Goal: Task Accomplishment & Management: Use online tool/utility

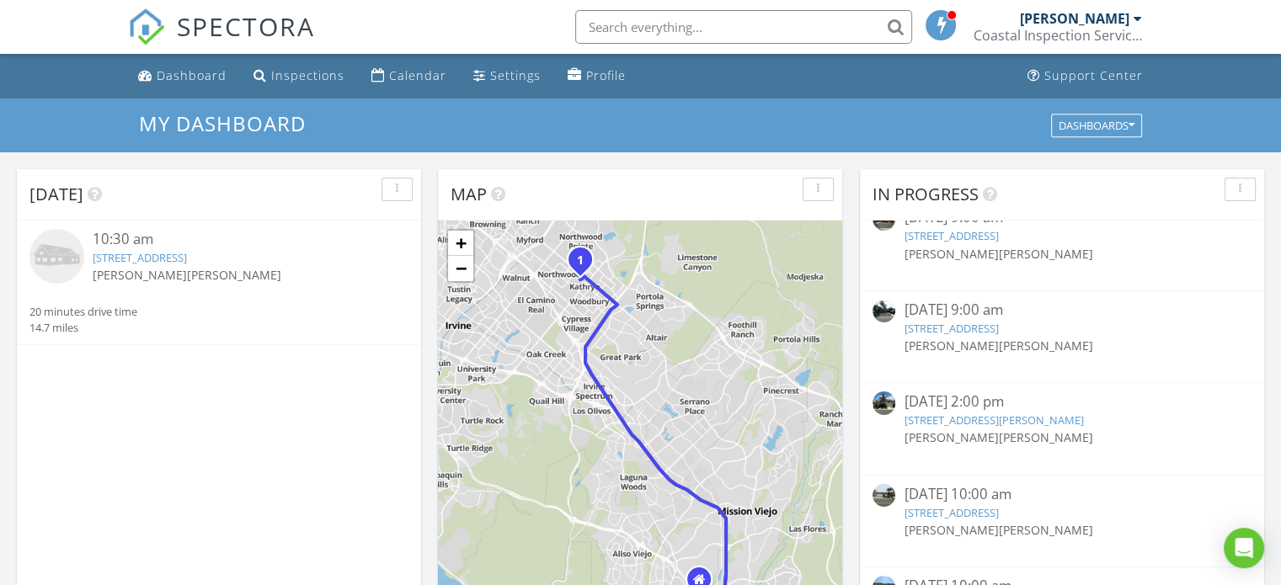
scroll to position [253, 0]
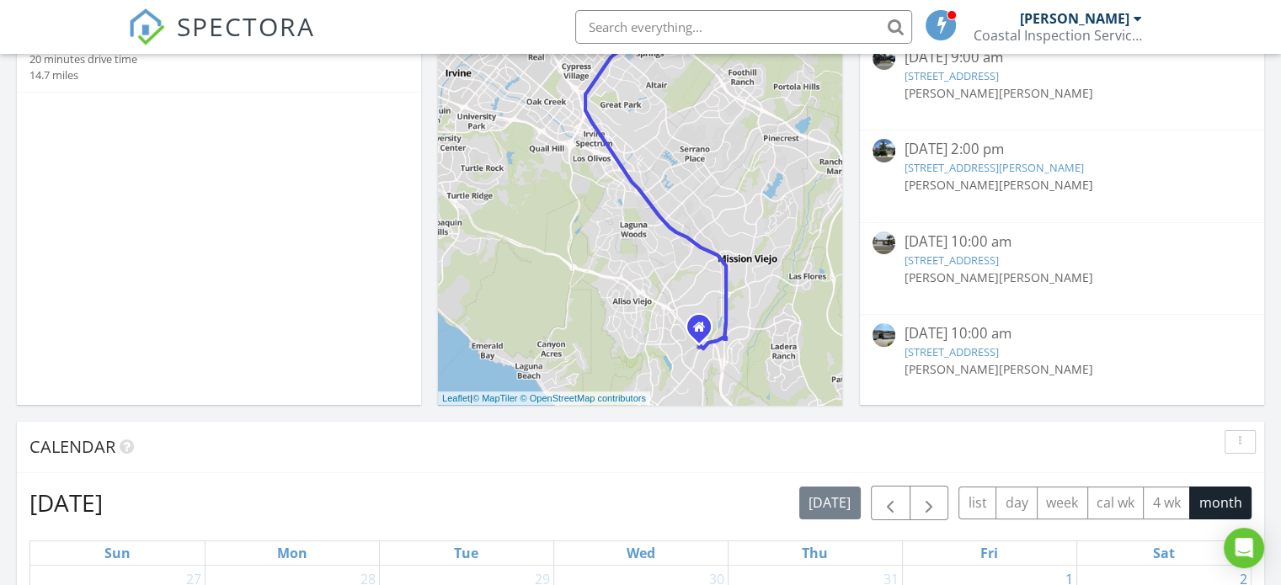
click at [993, 346] on link "[STREET_ADDRESS]" at bounding box center [950, 351] width 94 height 15
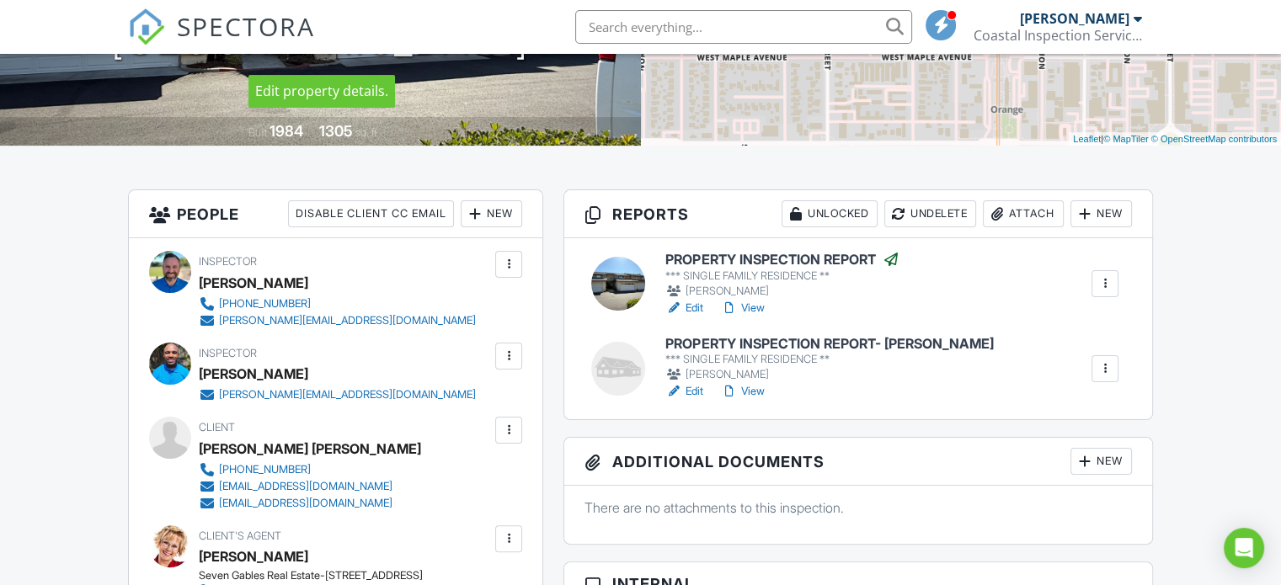
scroll to position [337, 0]
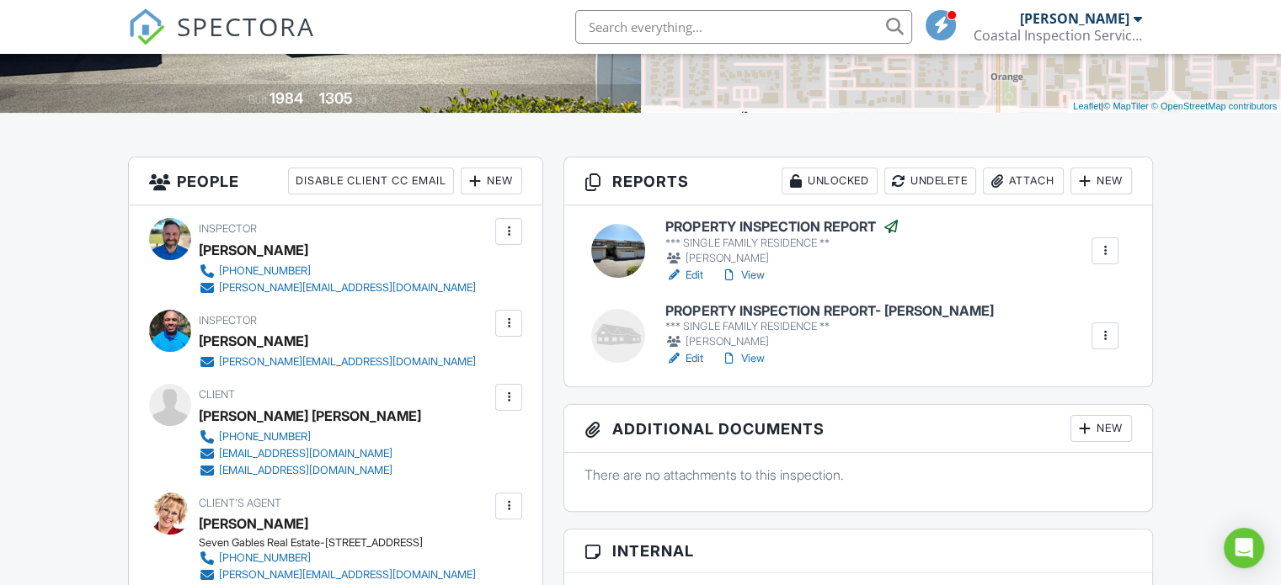
click at [690, 320] on div "*** SINGLE FAMILY RESIDENCE **" at bounding box center [829, 326] width 328 height 13
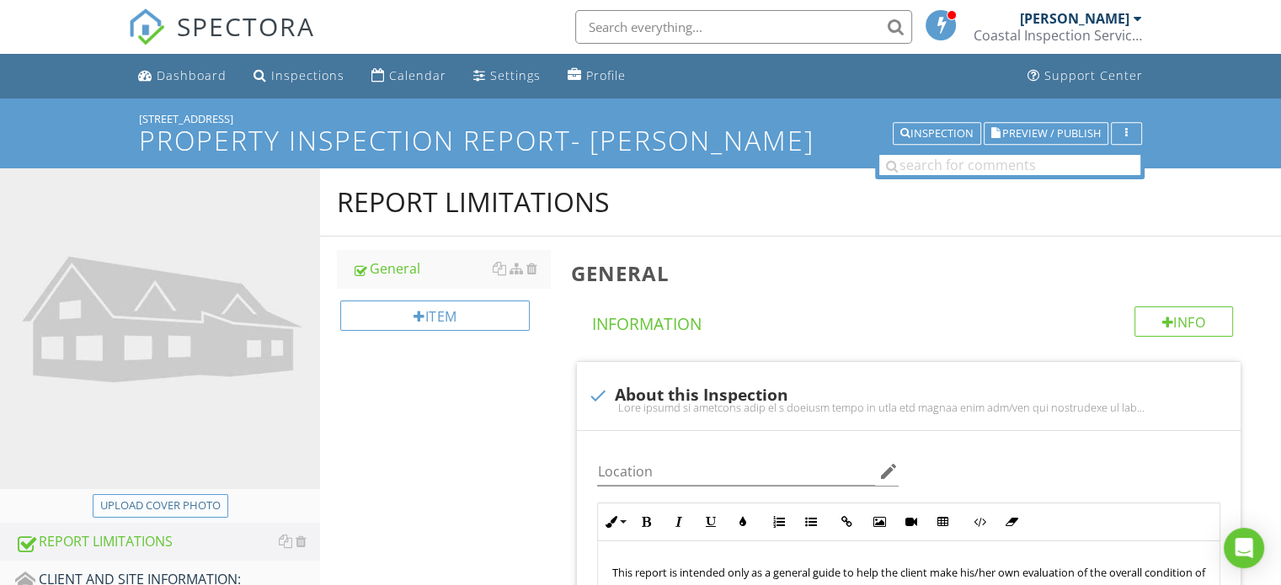
click at [182, 500] on div "Upload cover photo" at bounding box center [160, 506] width 120 height 17
type input "C:\fakepath\IMG_4147.JPG"
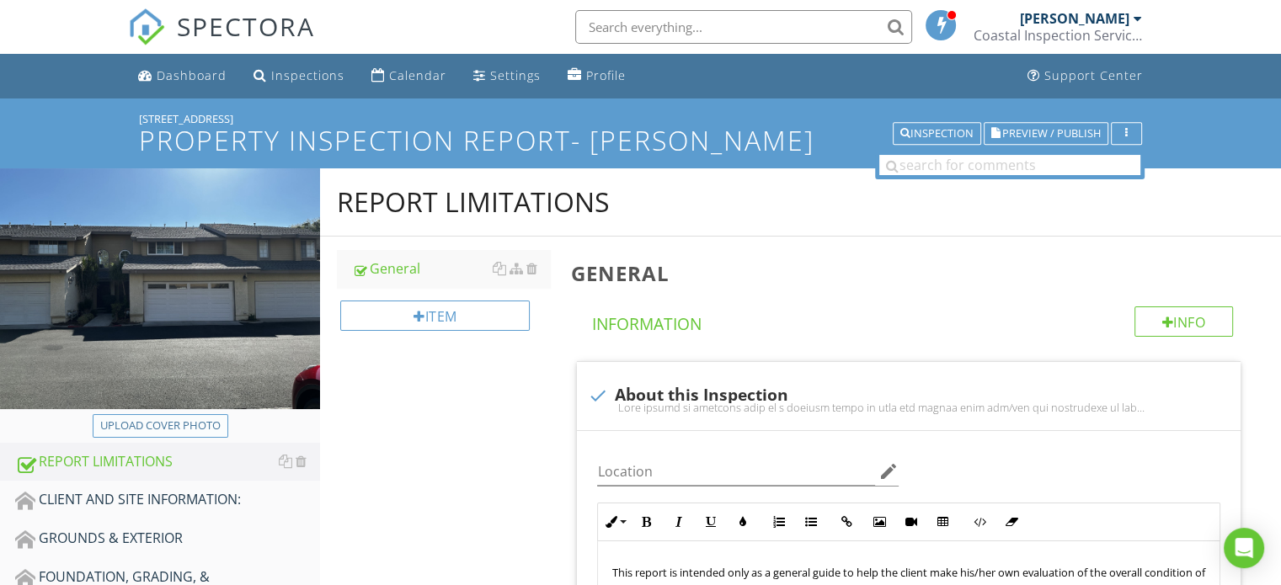
click at [177, 418] on div "Upload cover photo" at bounding box center [160, 426] width 120 height 17
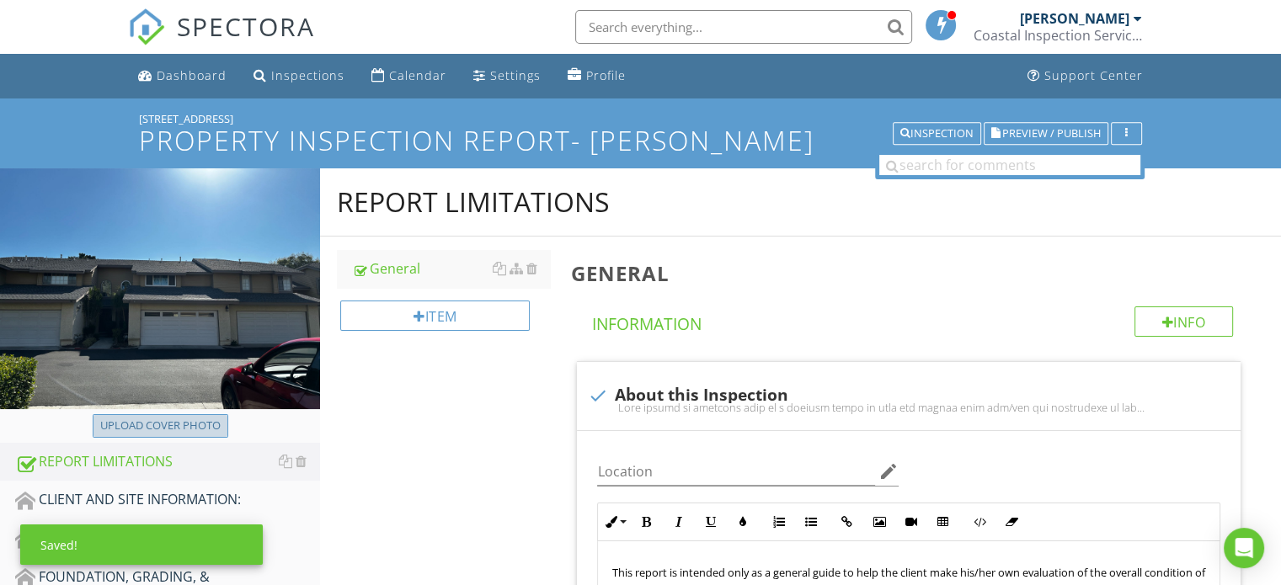
click at [194, 420] on div "Upload cover photo" at bounding box center [160, 426] width 120 height 17
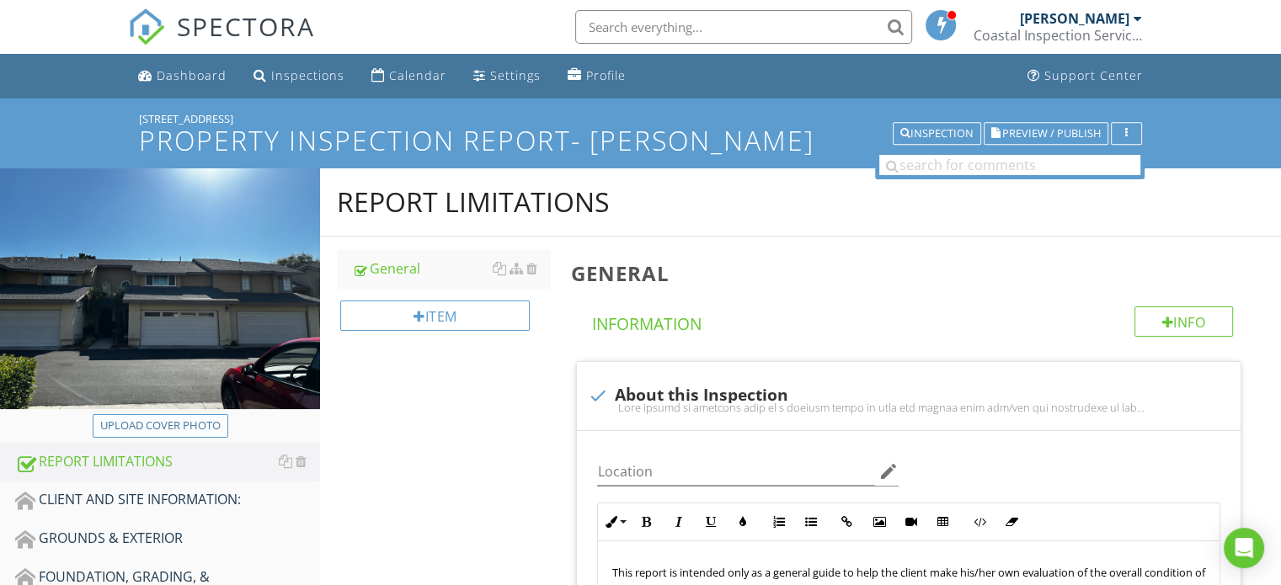
type input "C:\fakepath\IMG_4150.JPG"
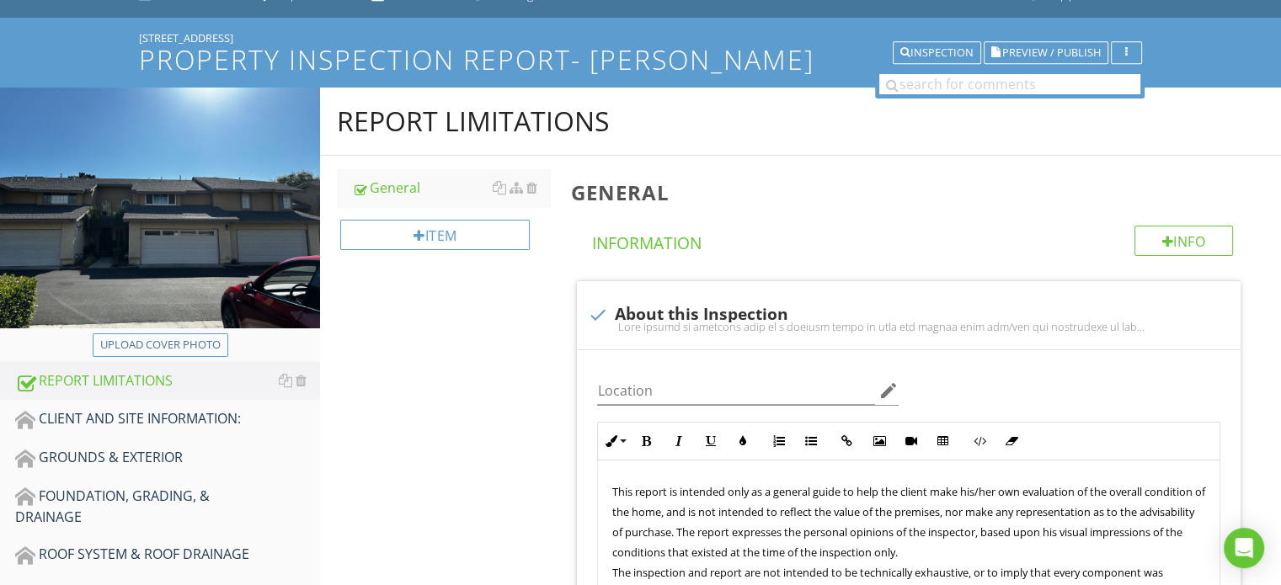
scroll to position [253, 0]
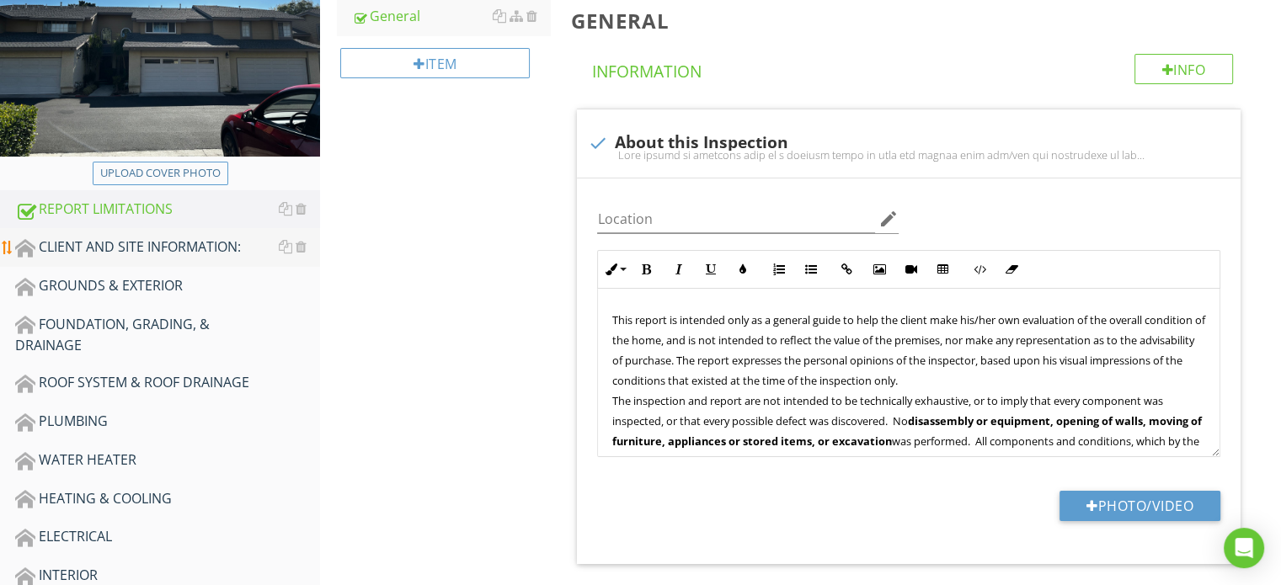
click at [170, 248] on div "CLIENT AND SITE INFORMATION:" at bounding box center [167, 248] width 305 height 22
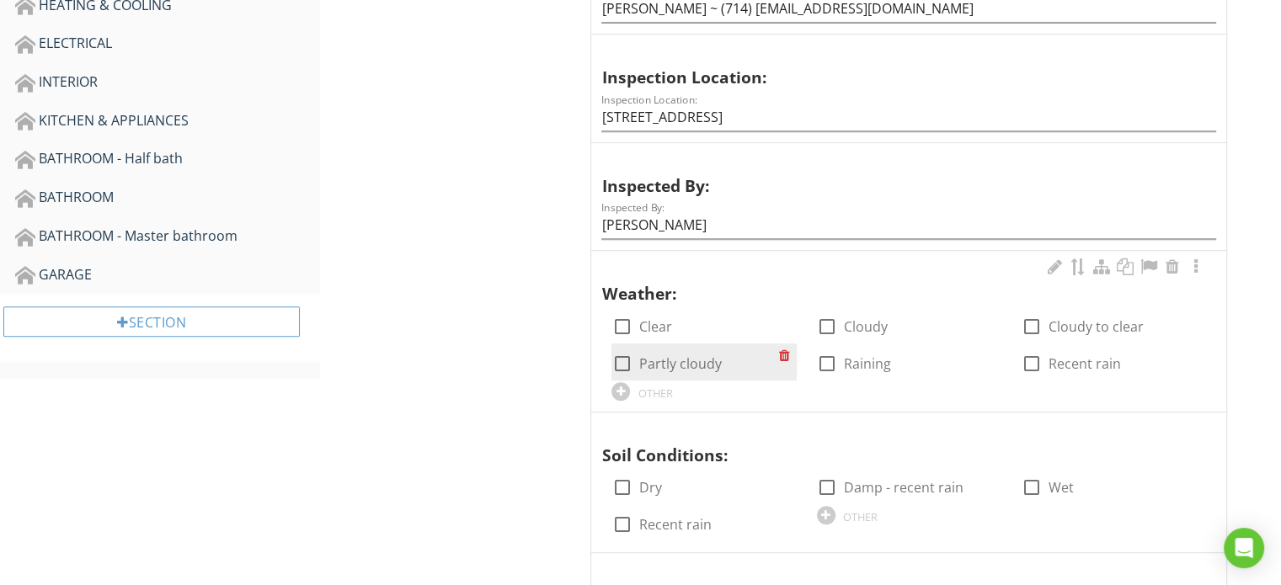
scroll to position [926, 0]
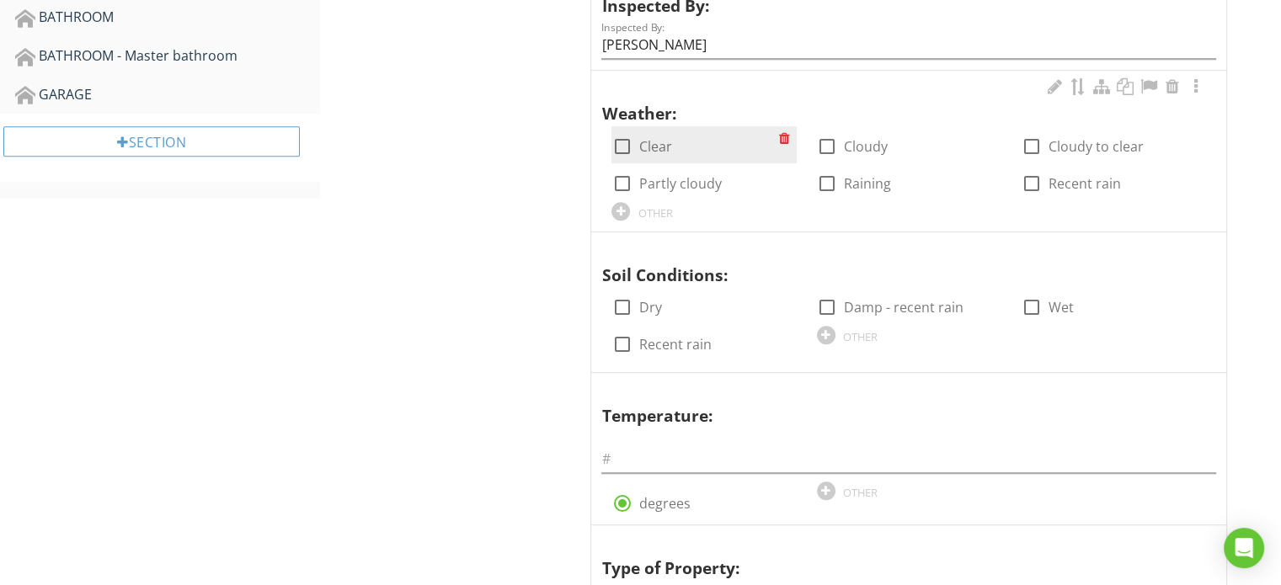
click at [653, 144] on label "Clear" at bounding box center [654, 146] width 33 height 17
checkbox input "true"
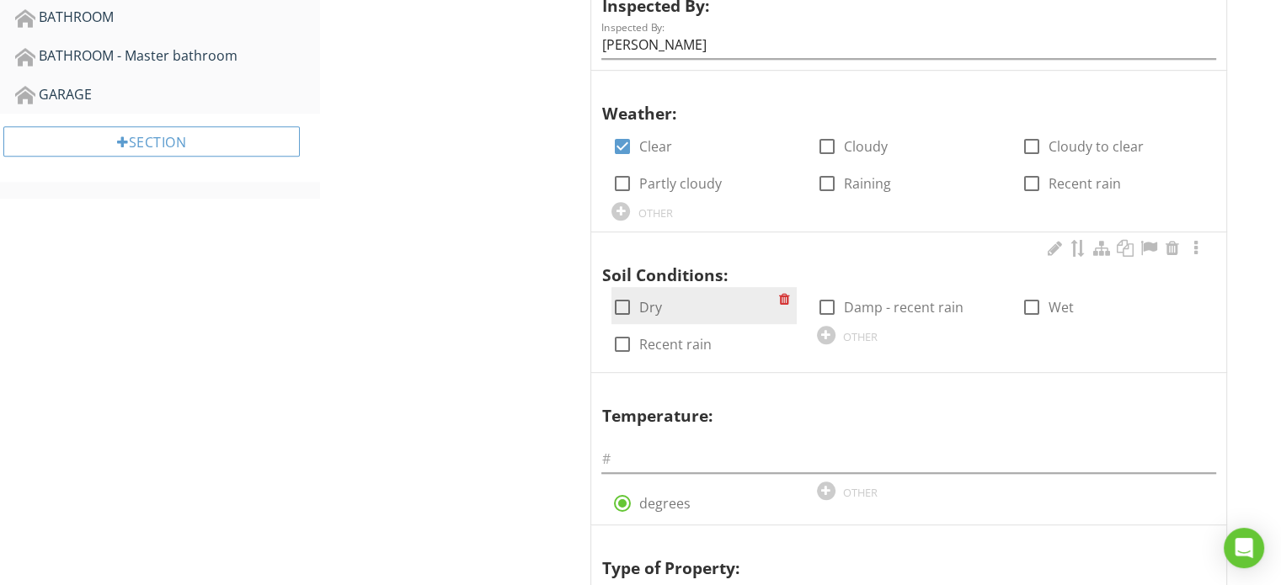
click at [620, 321] on input "Dry" at bounding box center [621, 314] width 20 height 20
checkbox input "true"
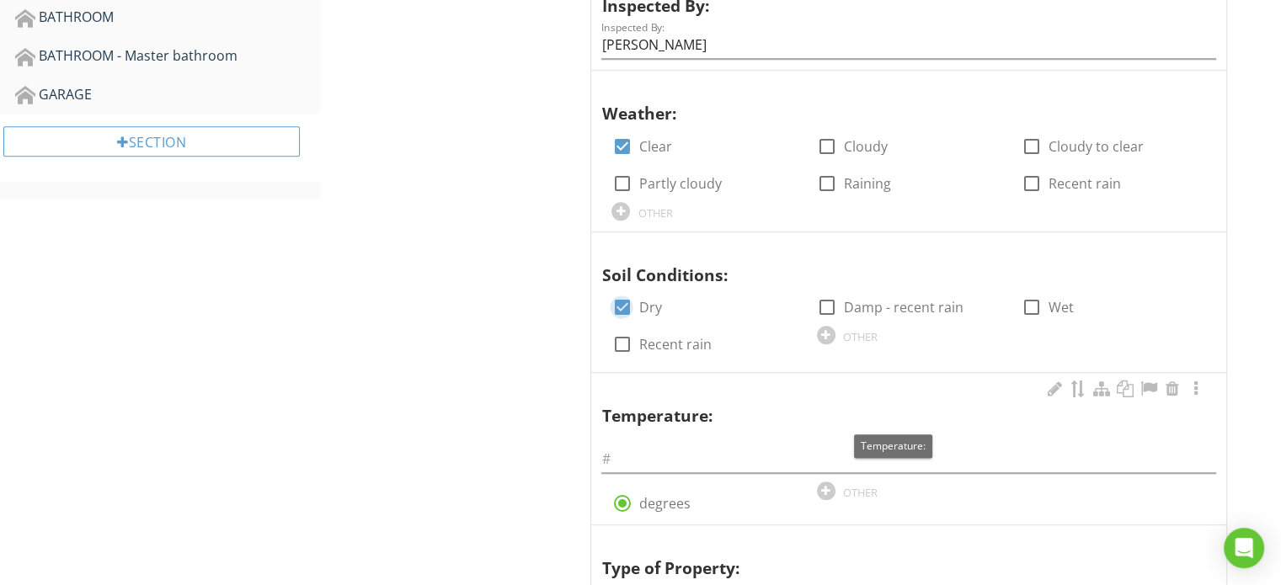
click at [642, 439] on div at bounding box center [908, 454] width 615 height 38
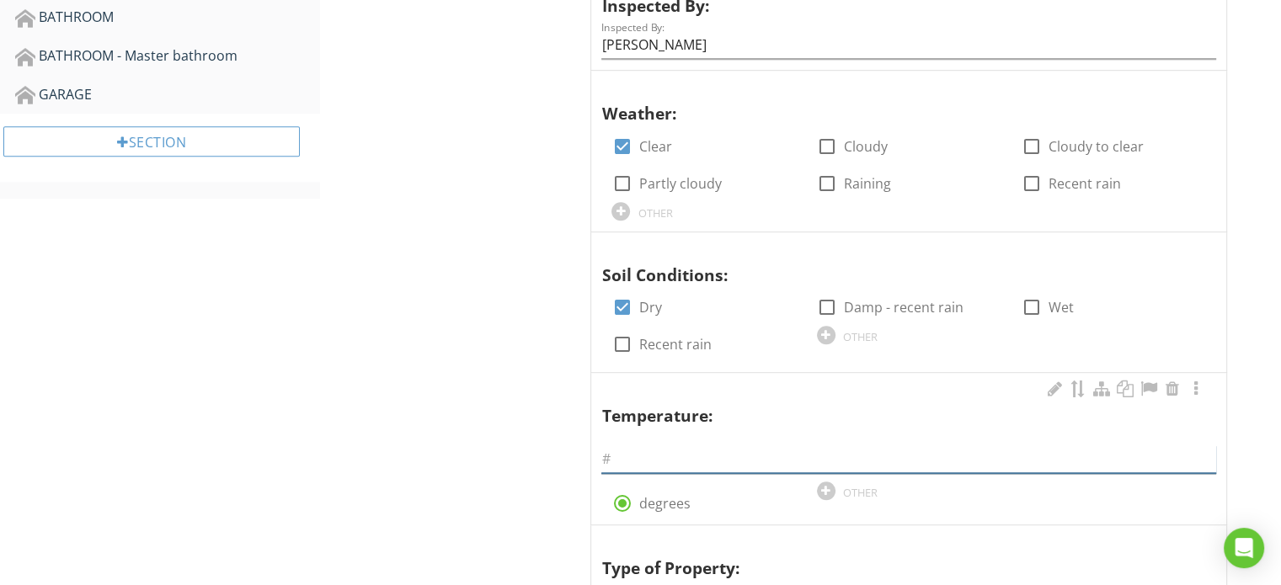
click at [643, 451] on input "text" at bounding box center [908, 459] width 615 height 28
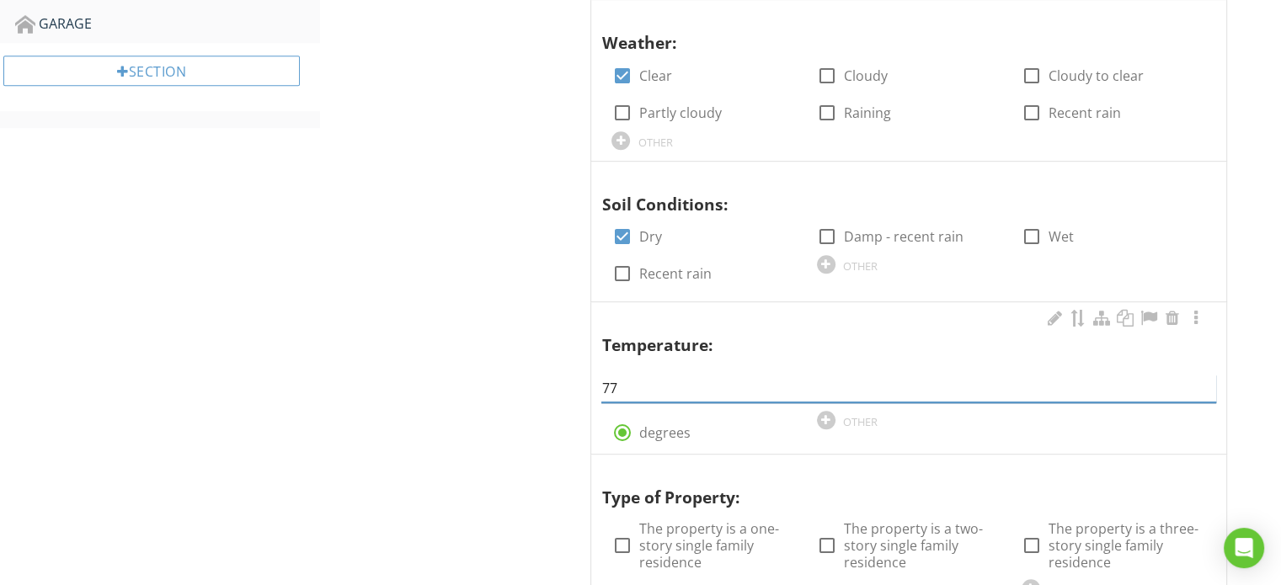
scroll to position [1179, 0]
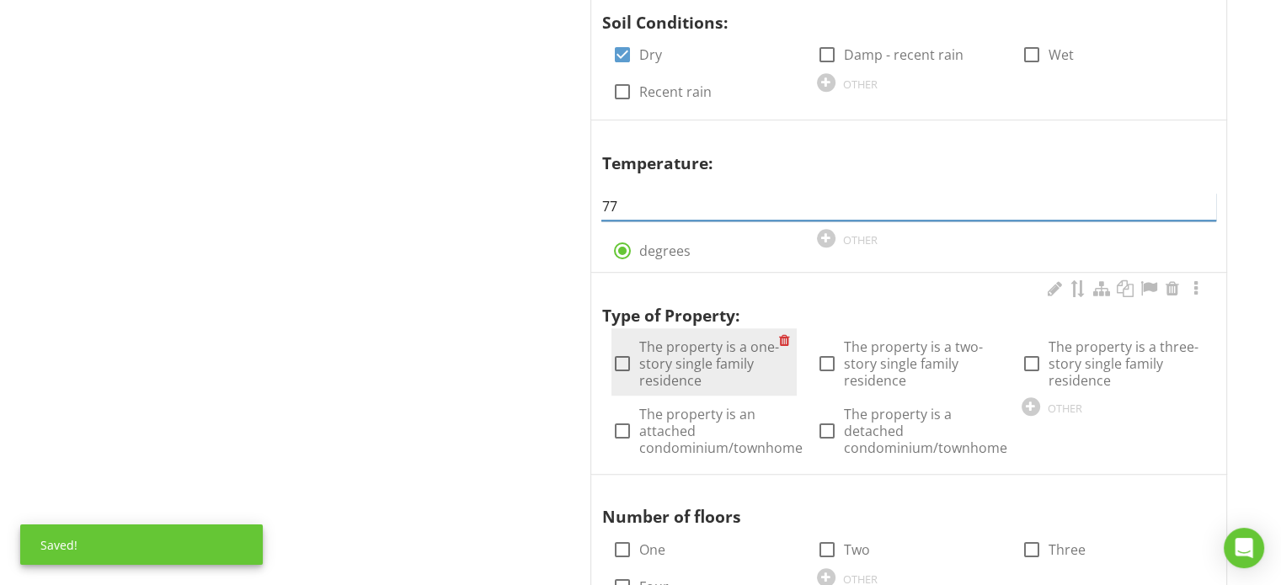
type input "77"
click at [718, 383] on label "The property is a one-story single family residence" at bounding box center [708, 363] width 140 height 51
checkbox input "true"
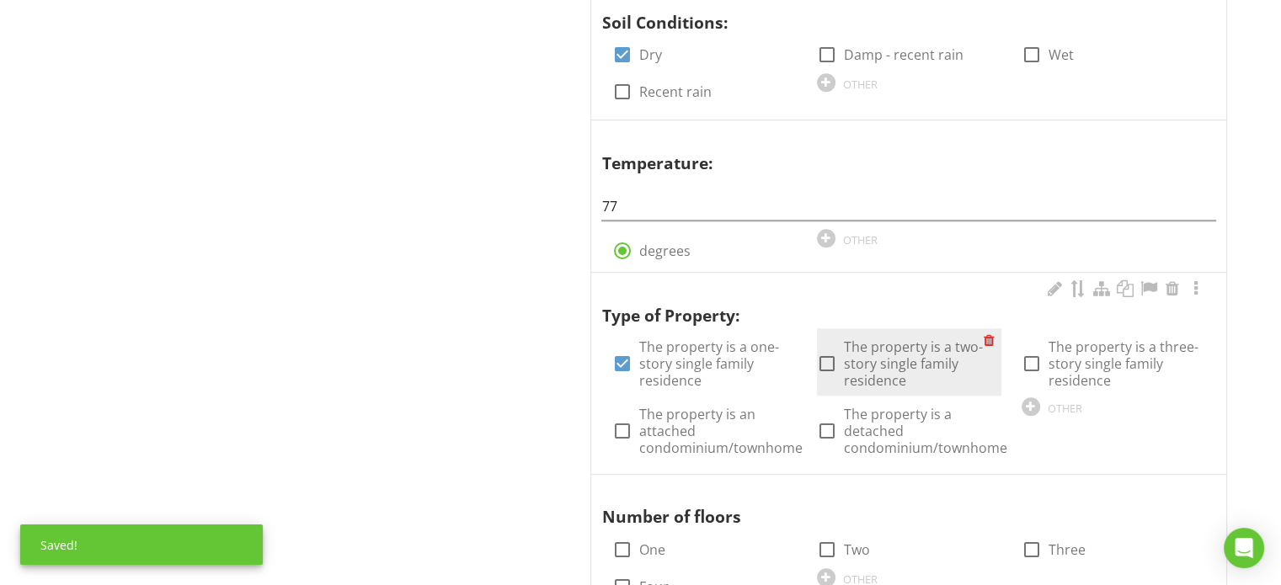
click at [893, 366] on label "The property is a two-story single family residence" at bounding box center [914, 363] width 140 height 51
checkbox input "true"
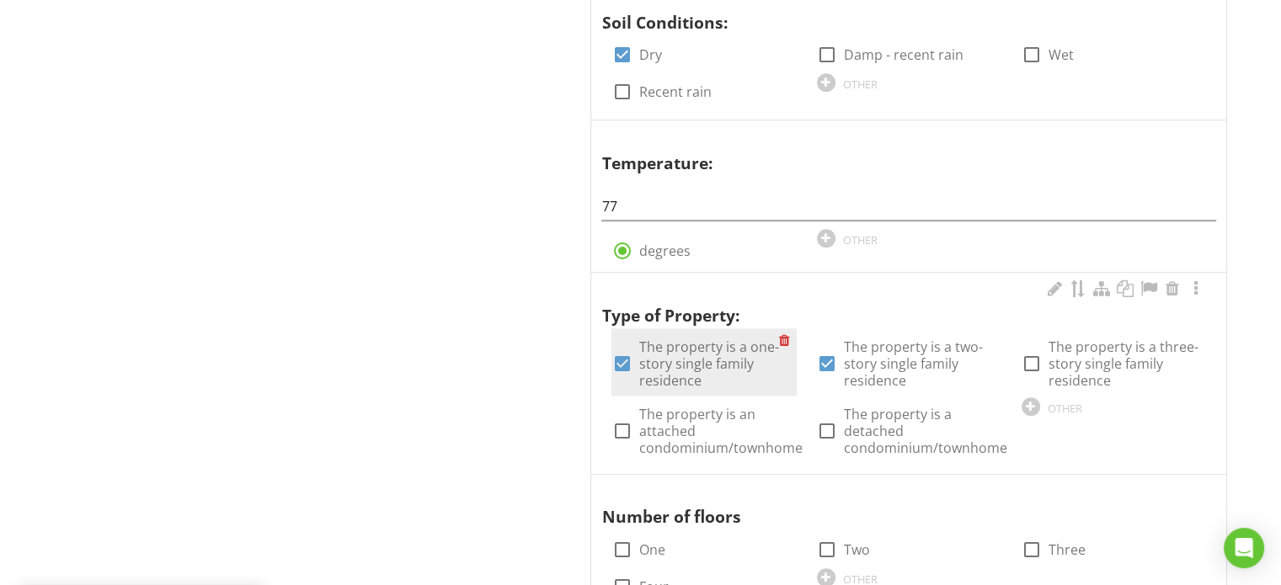
click at [737, 346] on label "The property is a one-story single family residence" at bounding box center [708, 363] width 140 height 51
checkbox input "false"
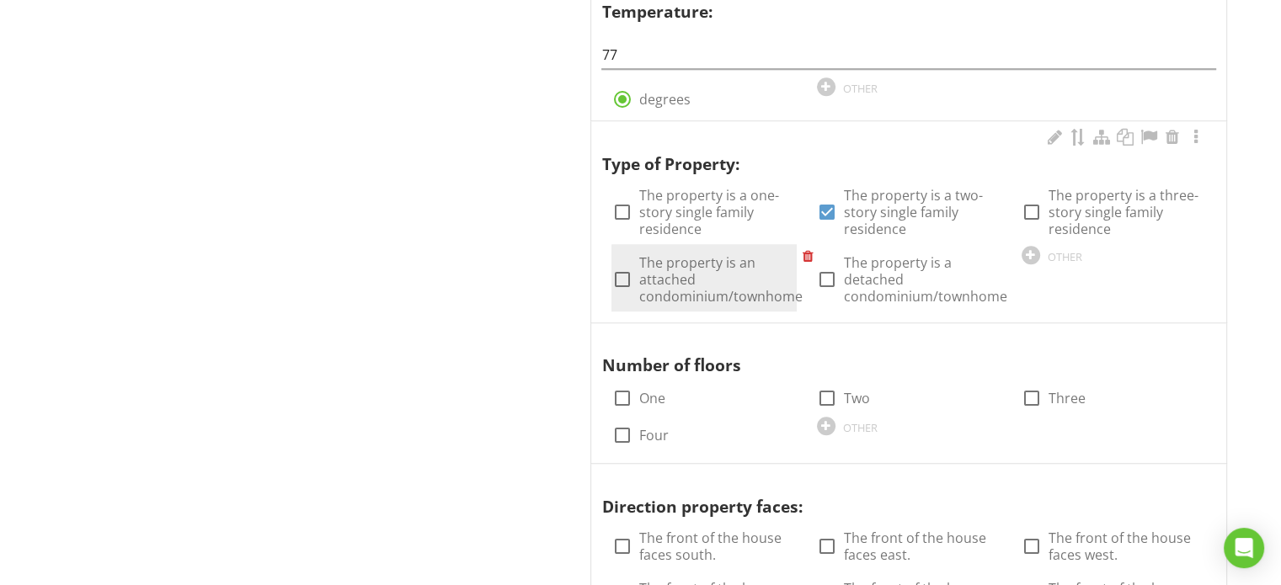
scroll to position [1515, 0]
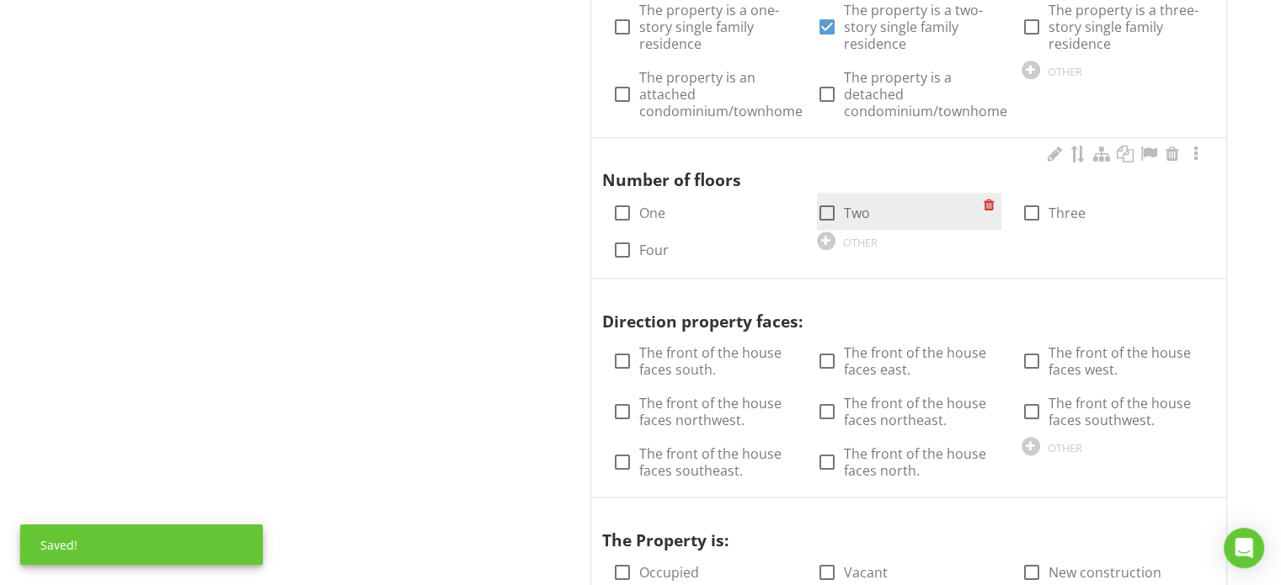
click at [894, 205] on div "check_box_outline_blank Two" at bounding box center [900, 212] width 167 height 24
click at [882, 205] on div "check_box_outline_blank Two" at bounding box center [900, 212] width 167 height 24
click at [849, 218] on label "Two" at bounding box center [857, 213] width 26 height 17
checkbox input "true"
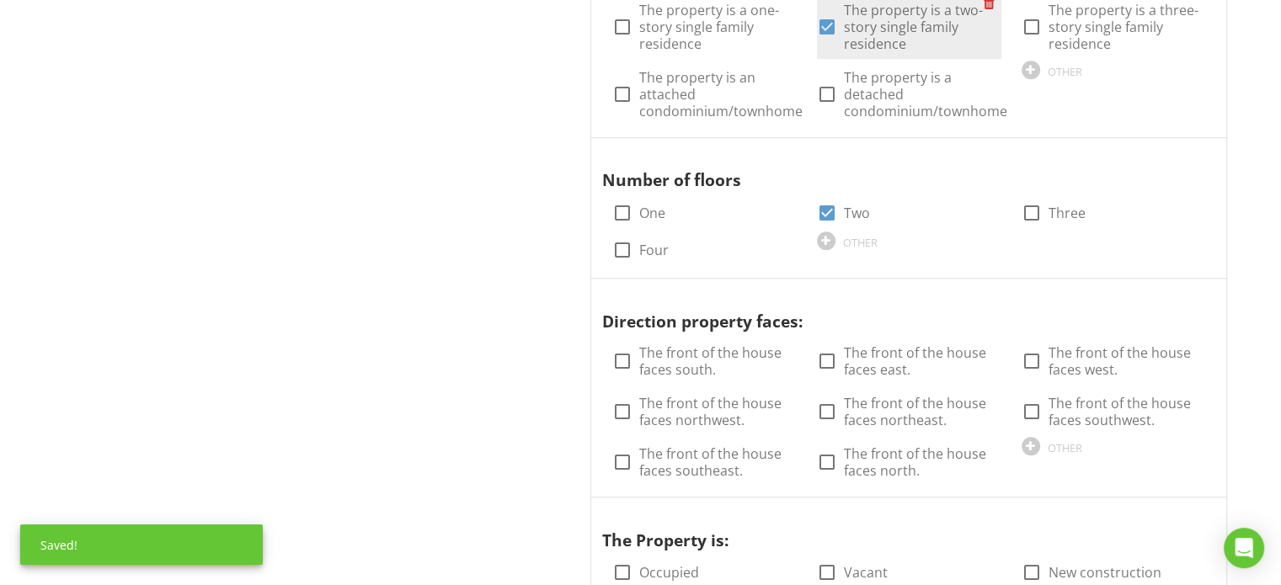
click at [912, 17] on label "The property is a two-story single family residence" at bounding box center [914, 27] width 140 height 51
checkbox input "false"
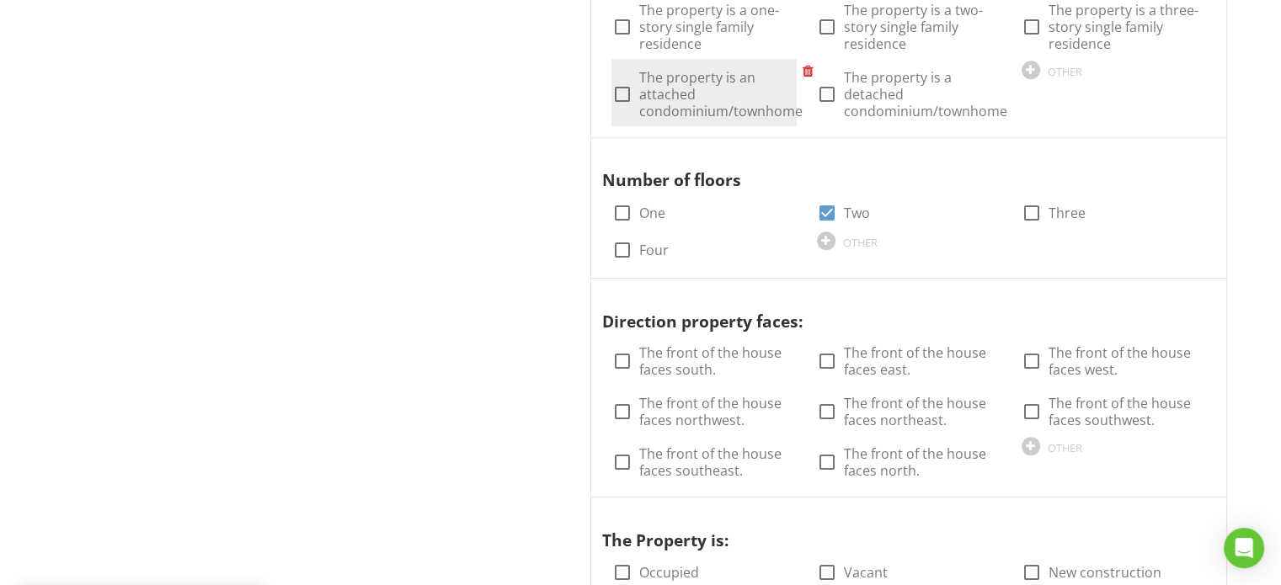
click at [741, 81] on label "The property is an attached condominium/townhome" at bounding box center [719, 94] width 163 height 51
checkbox input "true"
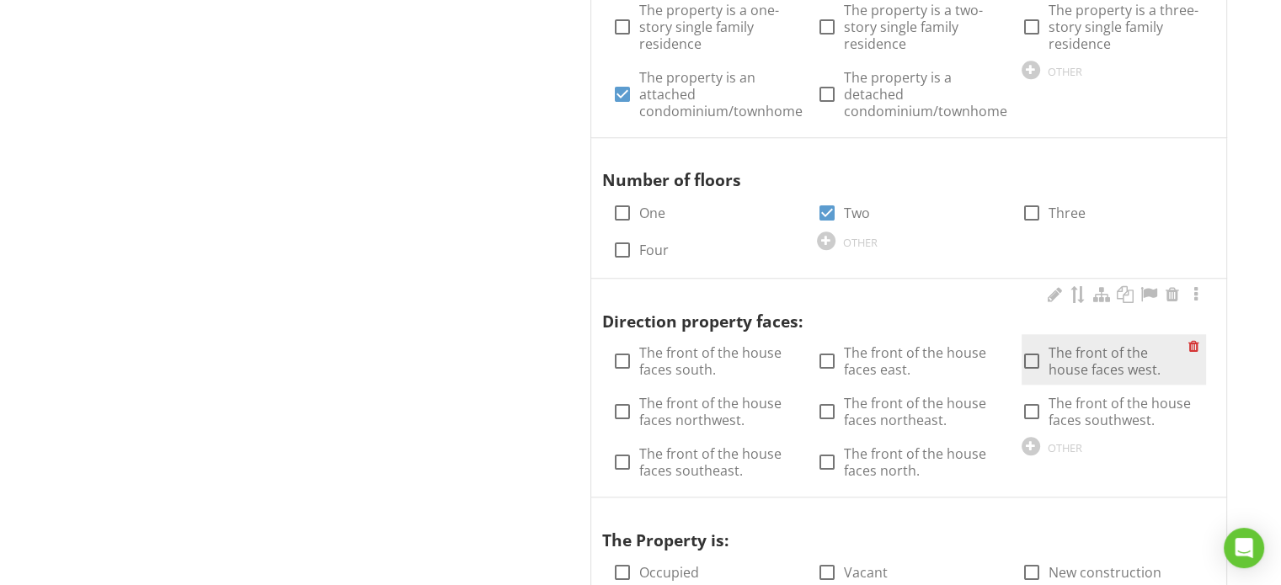
click at [1047, 363] on div "check_box_outline_blank The front of the house faces west." at bounding box center [1104, 361] width 167 height 34
click at [1031, 365] on div at bounding box center [1031, 361] width 29 height 29
checkbox input "true"
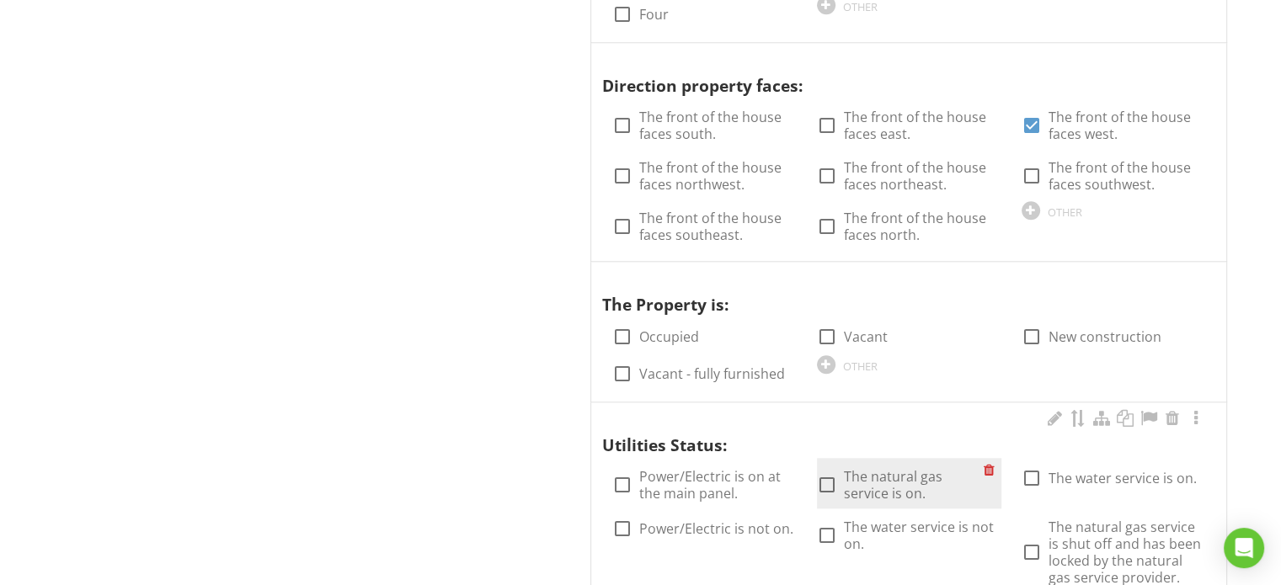
scroll to position [1852, 0]
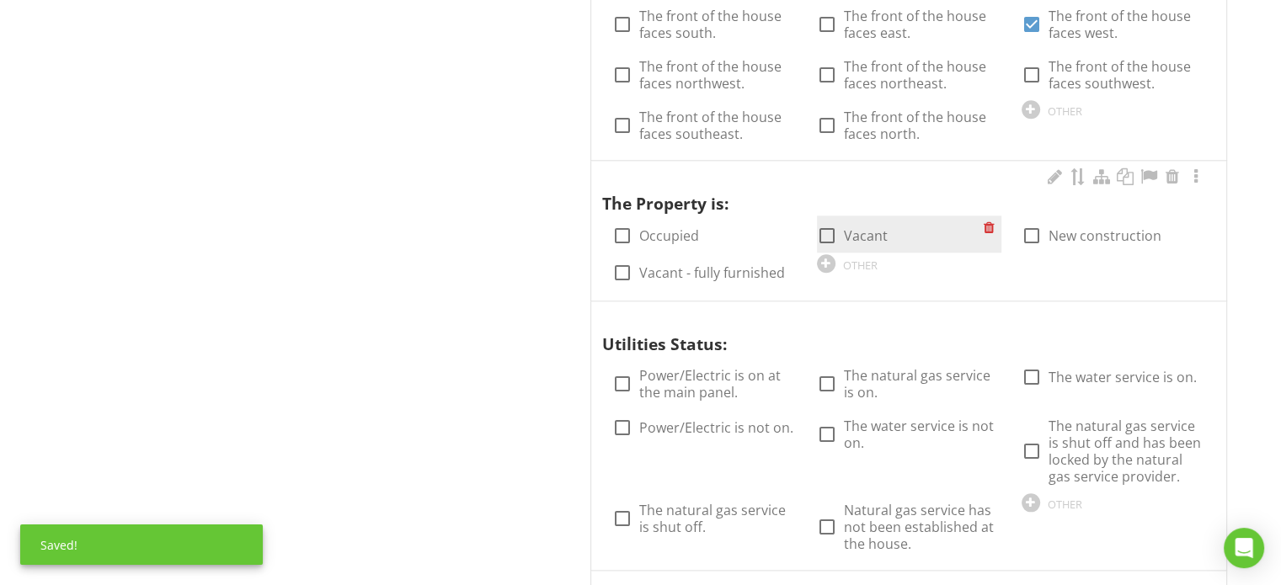
click at [847, 235] on label "Vacant" at bounding box center [866, 235] width 44 height 17
checkbox input "true"
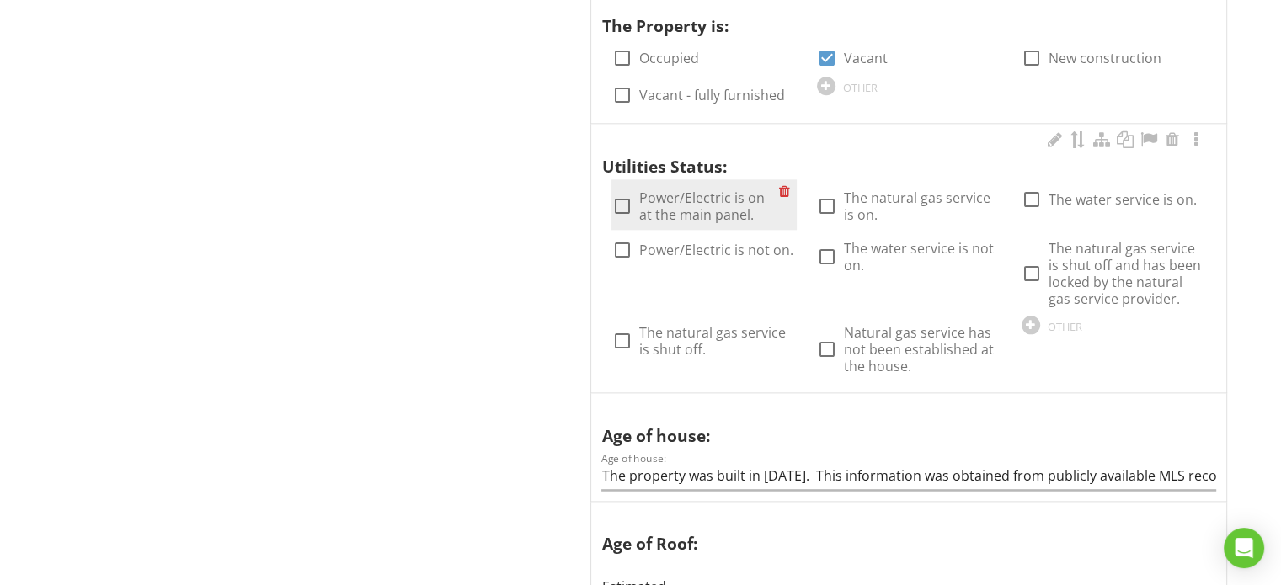
scroll to position [2021, 0]
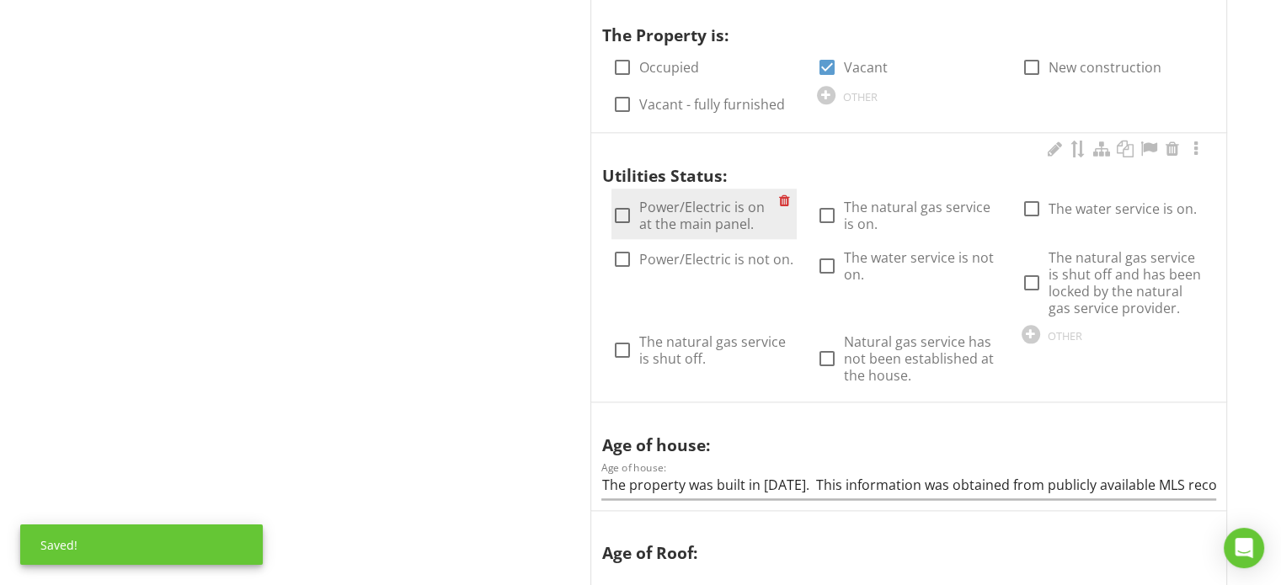
click at [750, 221] on label "Power/Electric is on at the main panel." at bounding box center [708, 216] width 140 height 34
checkbox input "true"
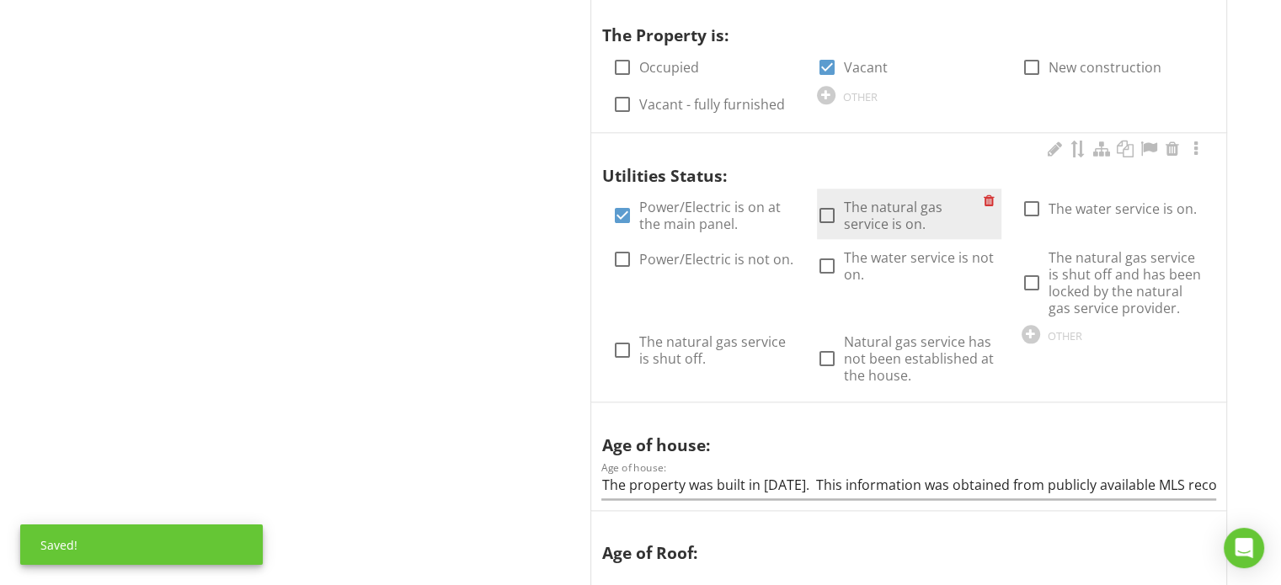
click at [887, 205] on label "The natural gas service is on." at bounding box center [914, 216] width 140 height 34
checkbox input "true"
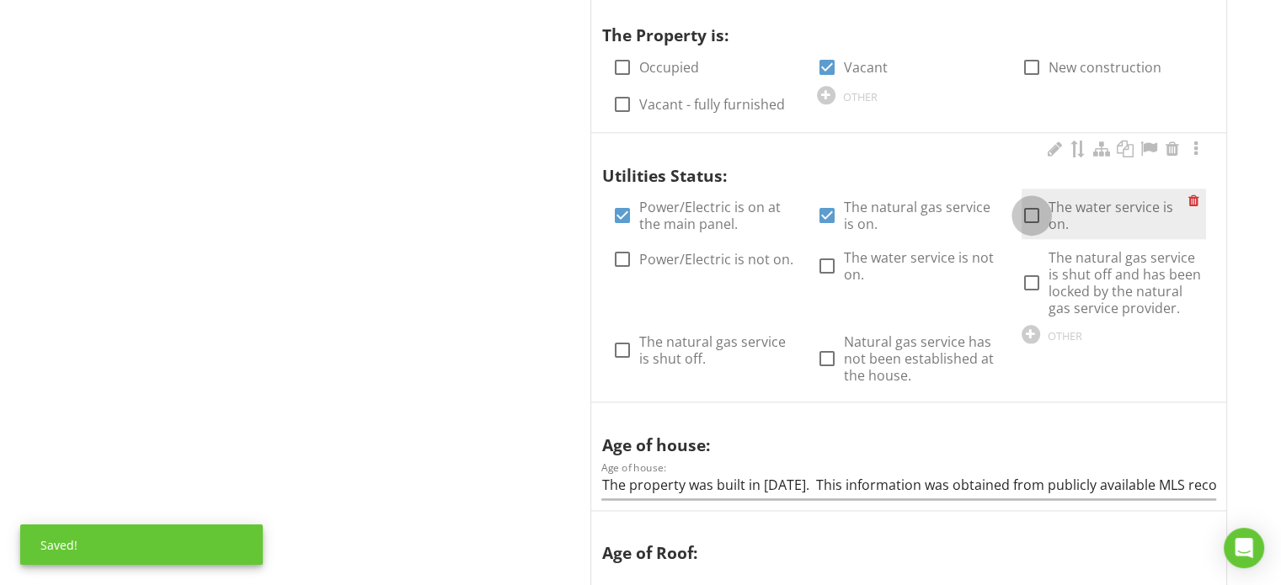
click at [1041, 208] on div at bounding box center [1031, 215] width 29 height 29
checkbox input "true"
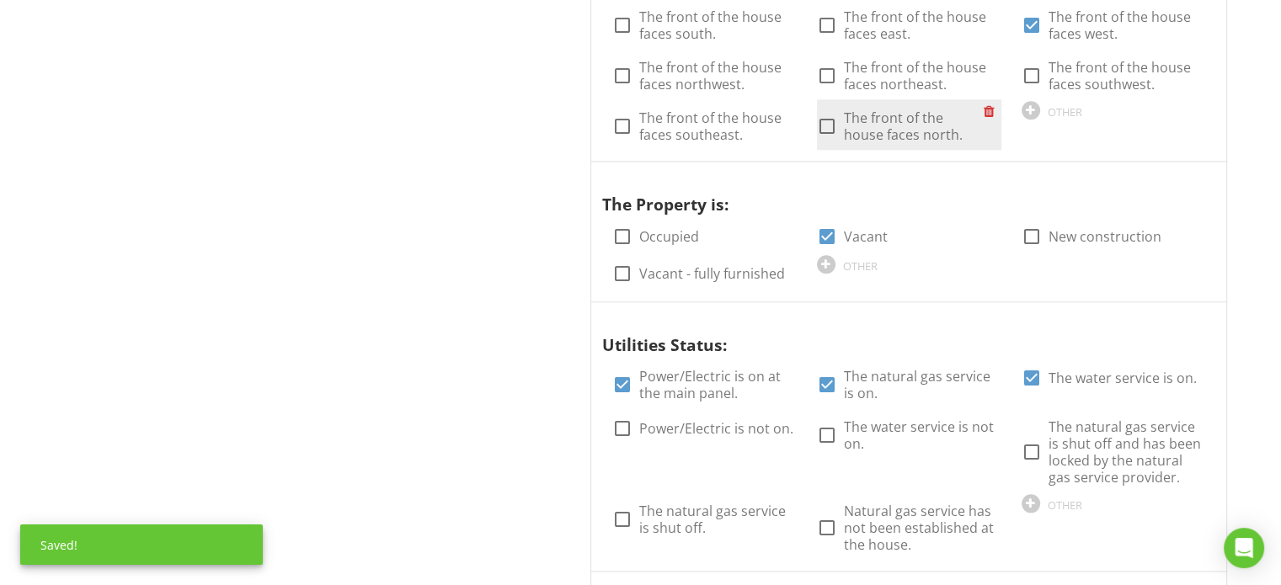
scroll to position [1768, 0]
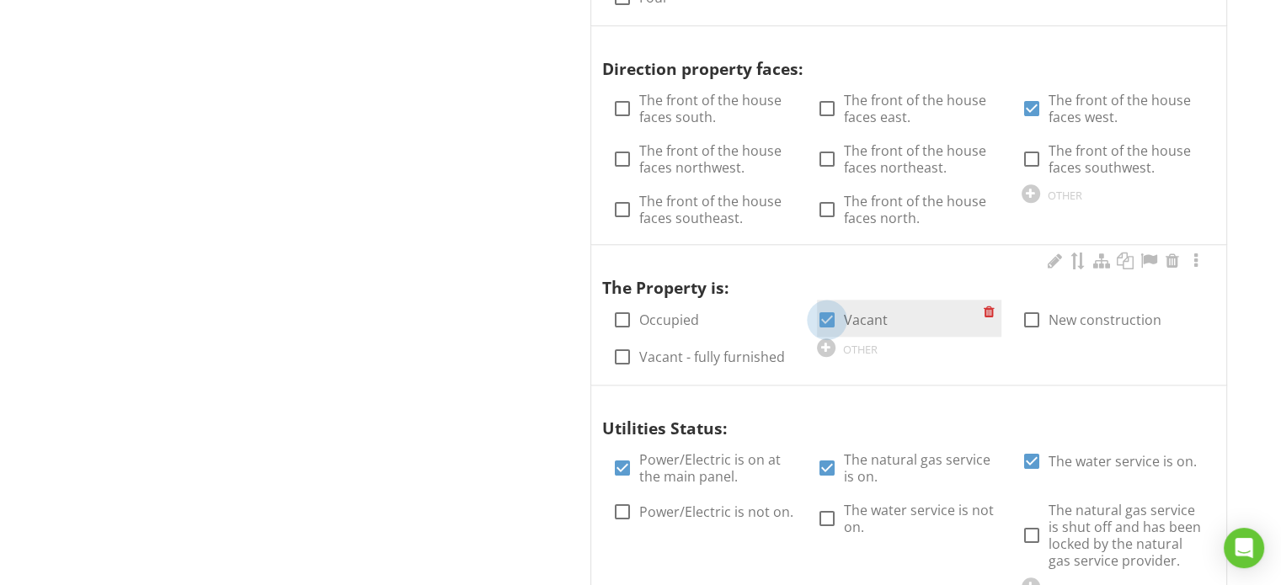
click at [823, 312] on div at bounding box center [826, 320] width 29 height 29
checkbox input "false"
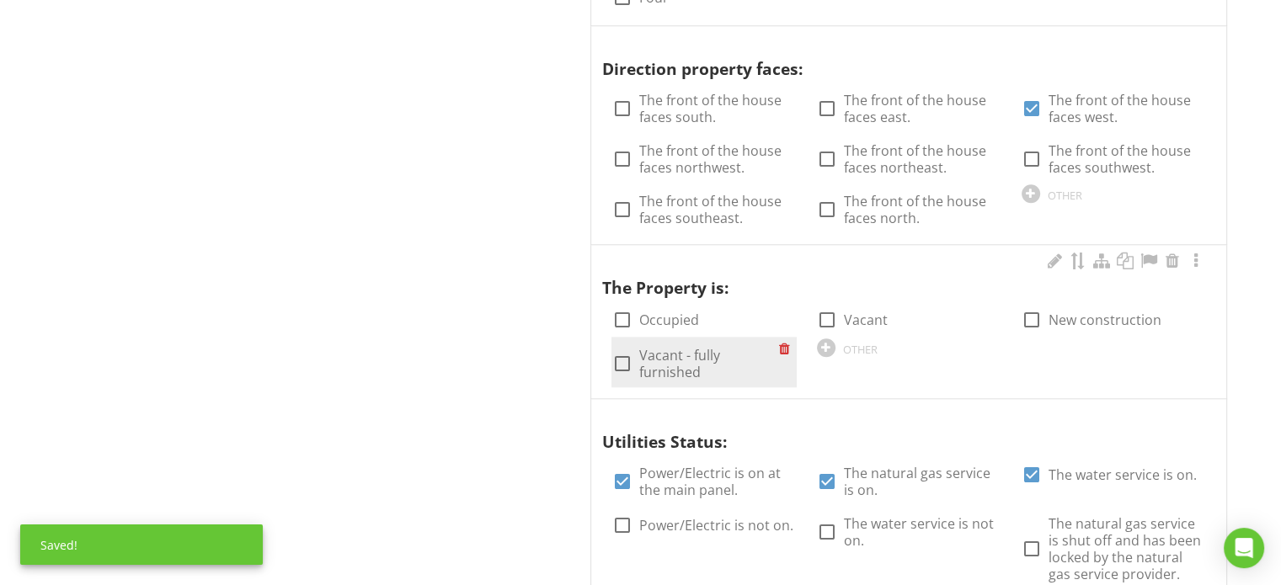
click at [731, 353] on label "Vacant - fully furnished" at bounding box center [708, 364] width 140 height 34
checkbox input "true"
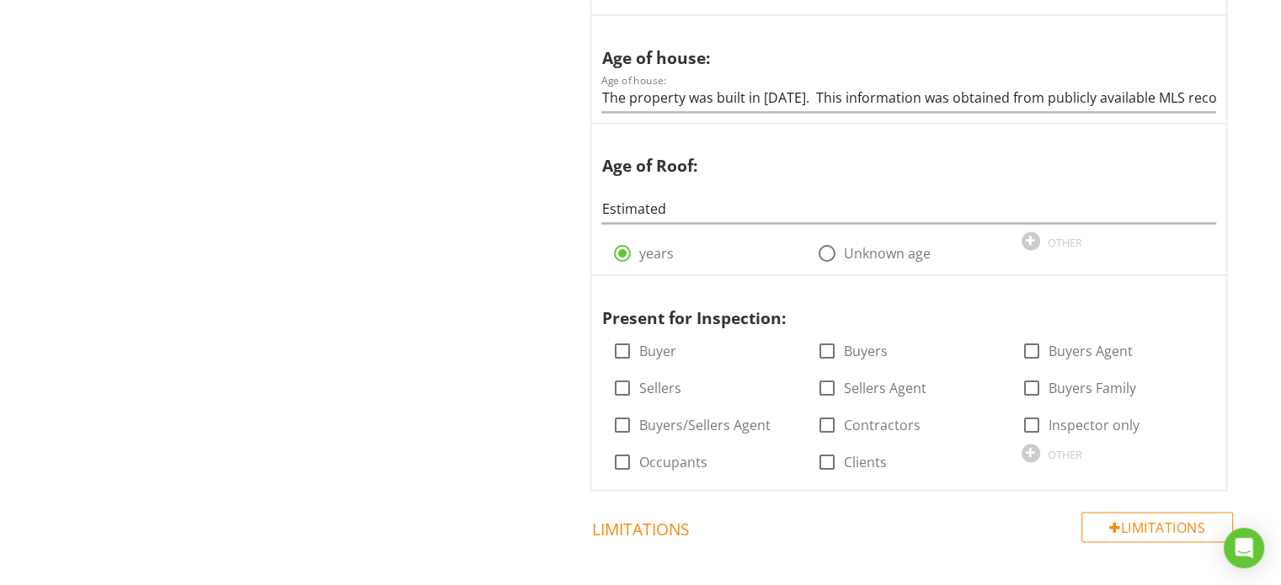
scroll to position [2442, 0]
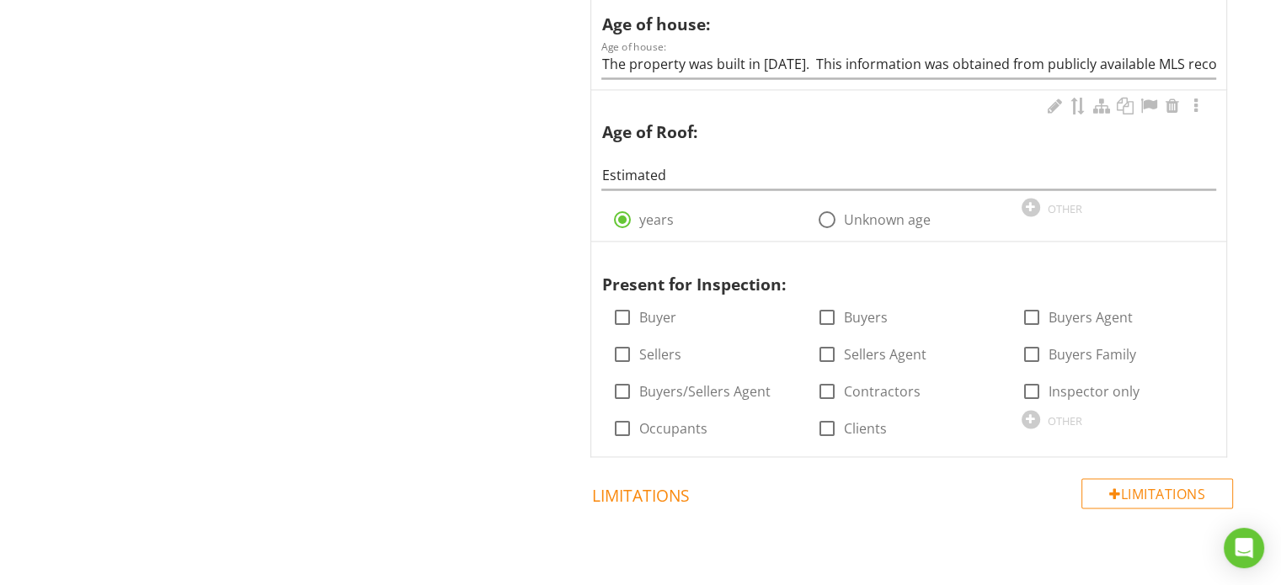
click at [680, 186] on div "Age of Roof: Estimated radio_button_checked years radio_button_unchecked Unknow…" at bounding box center [908, 163] width 615 height 136
click at [681, 184] on input "Estimated" at bounding box center [908, 176] width 615 height 28
click at [684, 181] on input "Estimated" at bounding box center [908, 176] width 615 height 28
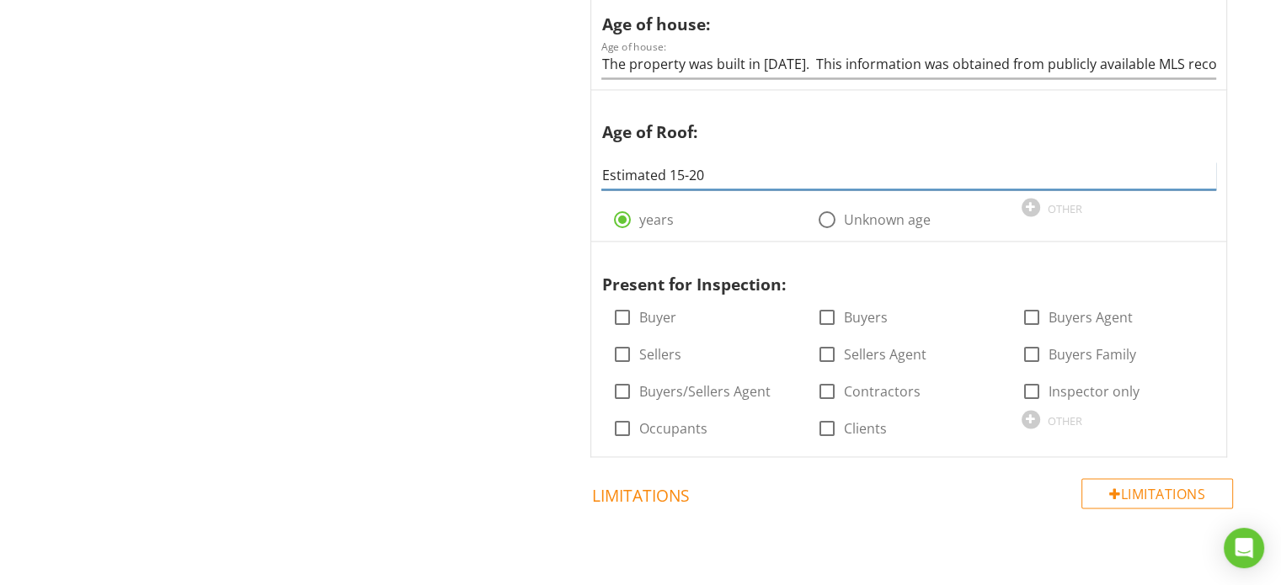
type input "Estimated 15-20"
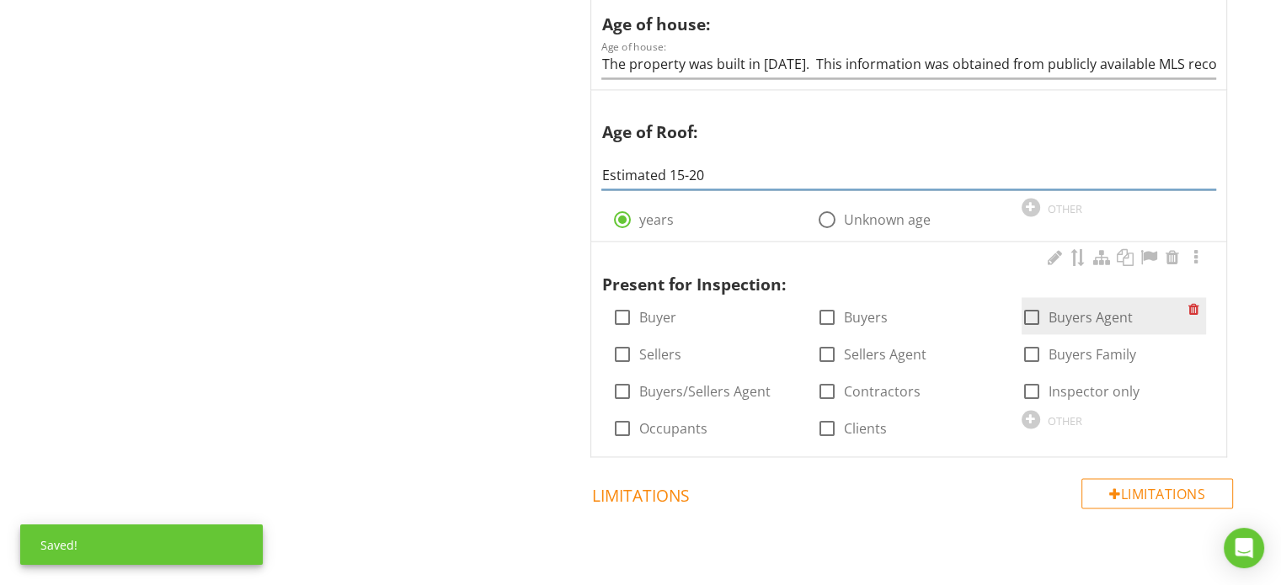
click at [1035, 312] on div at bounding box center [1031, 317] width 29 height 29
checkbox input "true"
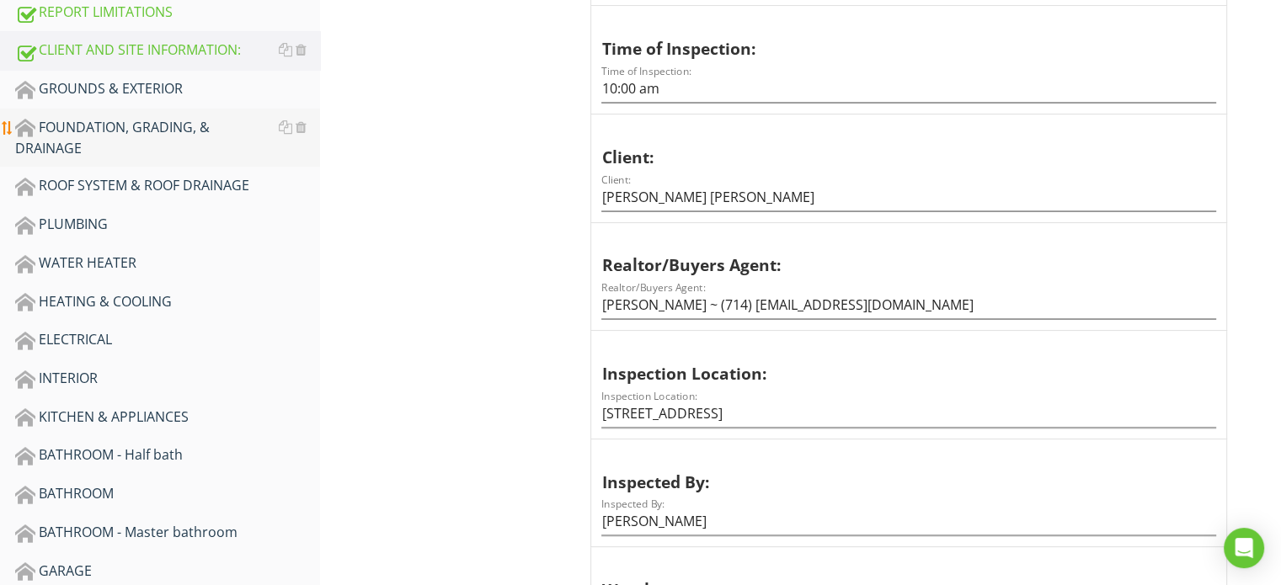
scroll to position [421, 0]
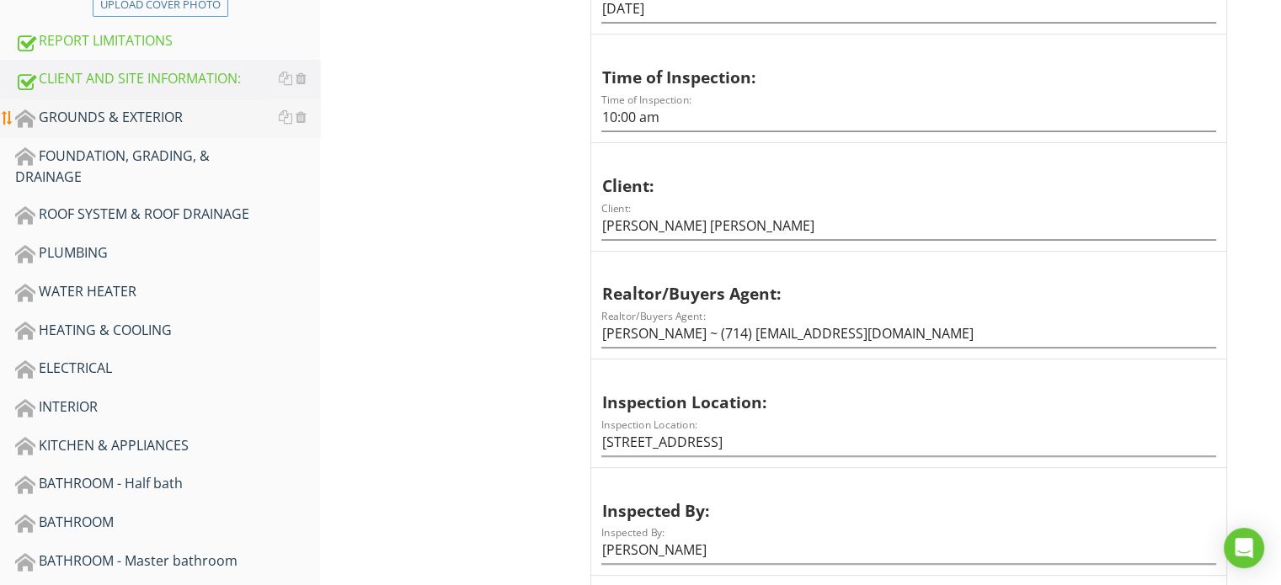
click at [176, 115] on div "GROUNDS & EXTERIOR" at bounding box center [167, 118] width 305 height 22
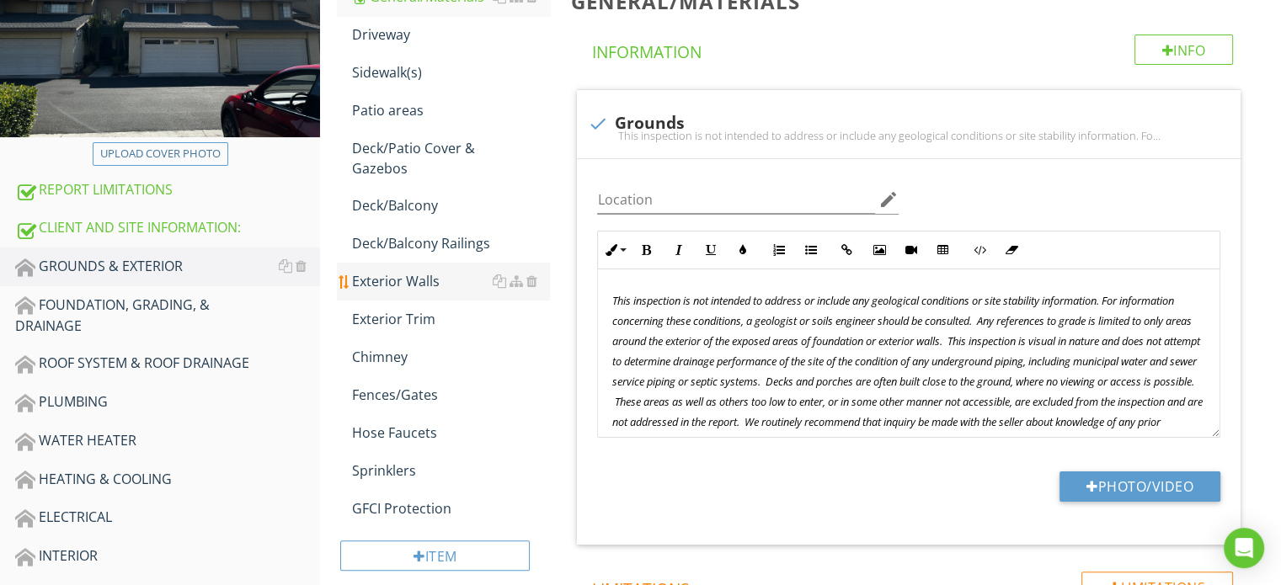
scroll to position [168, 0]
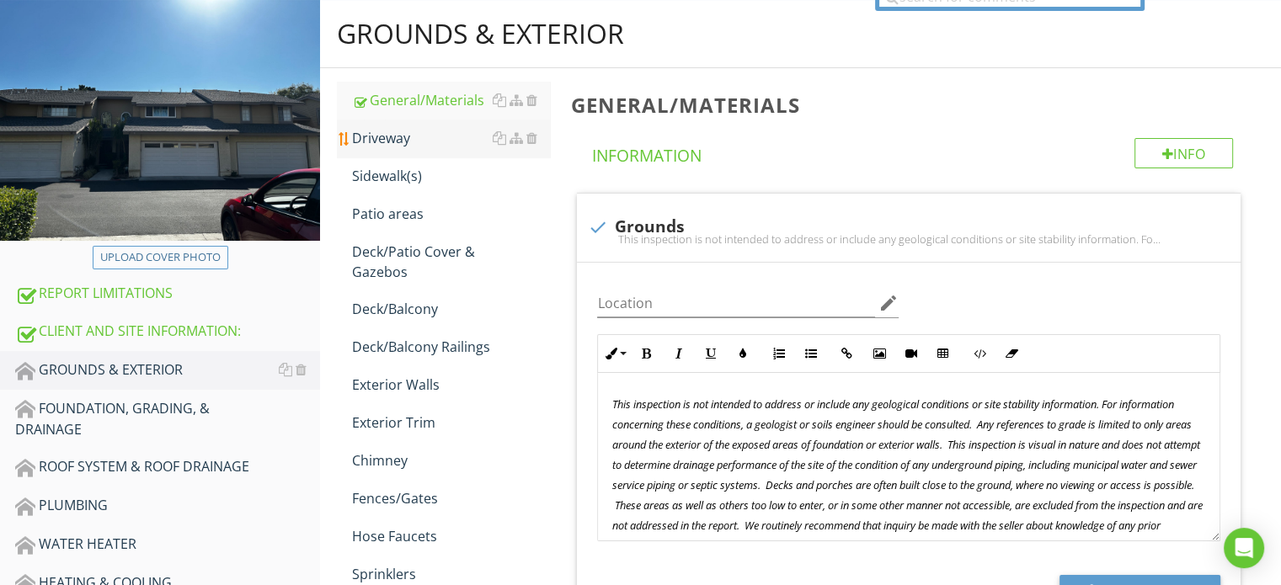
click at [391, 121] on link "Driveway" at bounding box center [451, 138] width 198 height 37
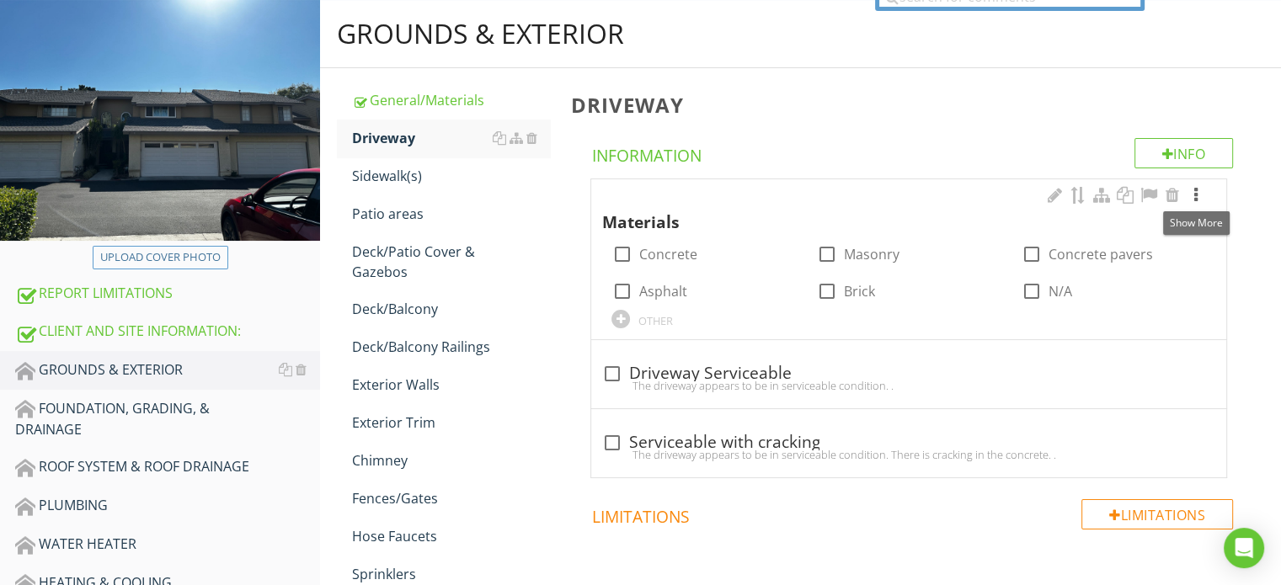
click at [1200, 194] on div at bounding box center [1195, 195] width 20 height 17
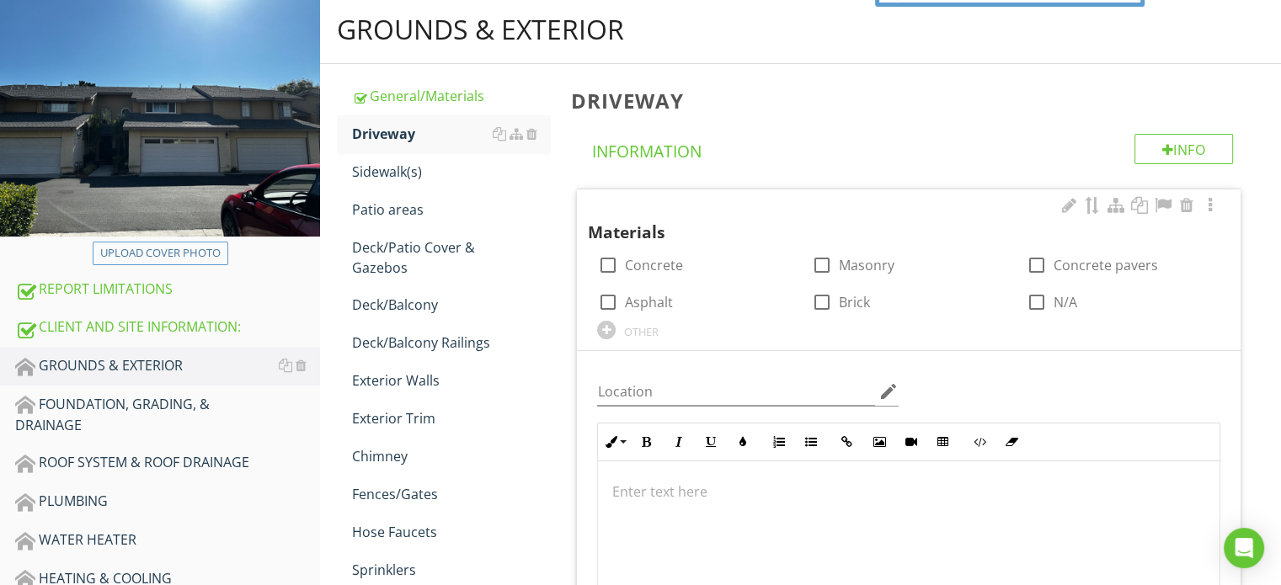
scroll to position [505, 0]
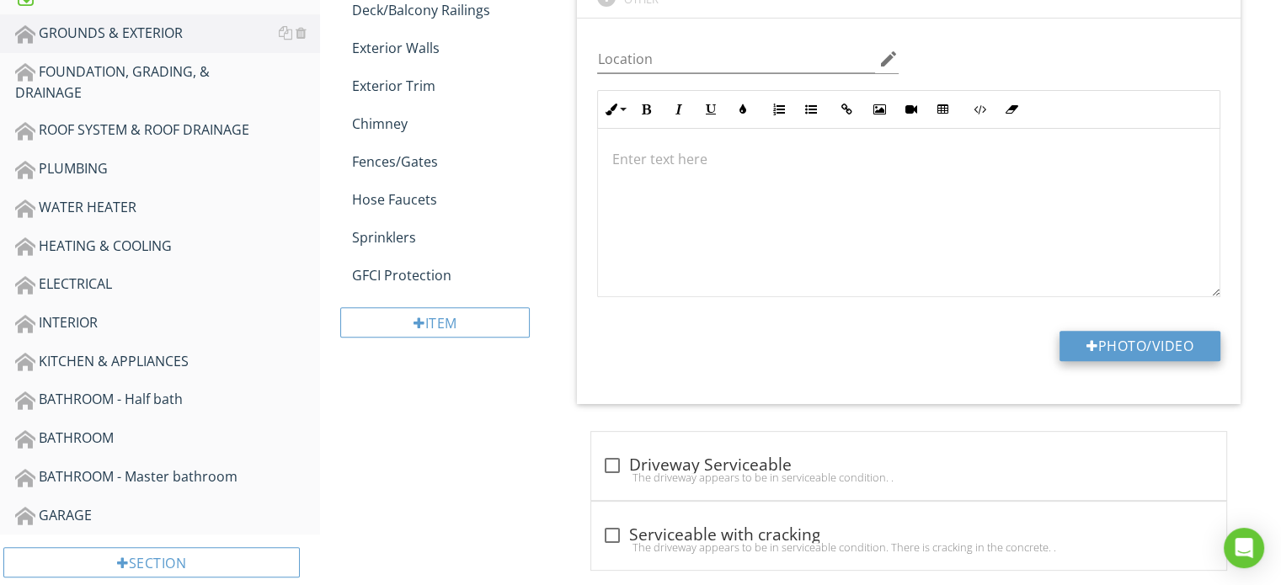
click at [1146, 353] on button "Photo/Video" at bounding box center [1139, 346] width 161 height 30
type input "C:\fakepath\IMG_4155.JPG"
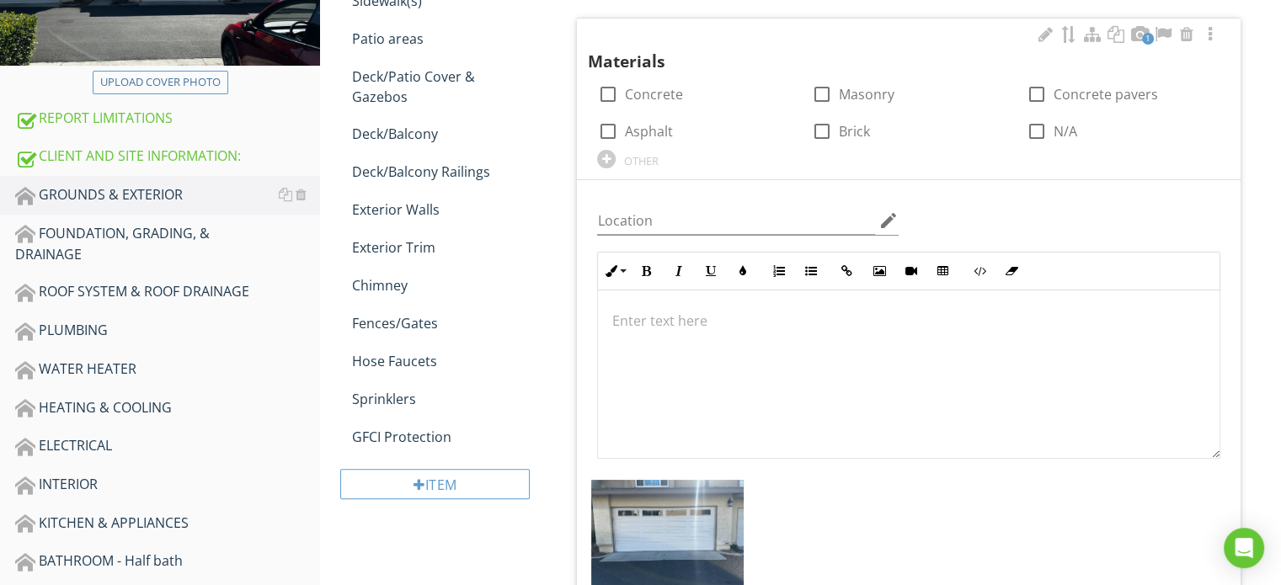
scroll to position [253, 0]
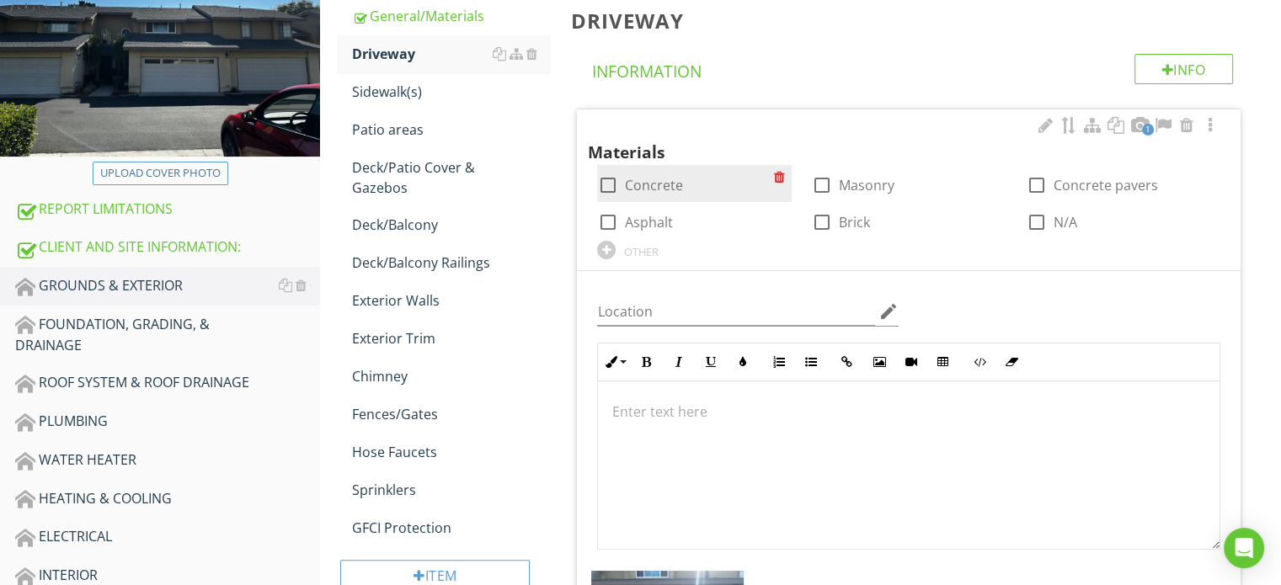
click at [690, 175] on div "check_box_outline_blank Concrete" at bounding box center [685, 184] width 177 height 24
click at [658, 188] on label "Concrete" at bounding box center [653, 185] width 58 height 17
checkbox input "true"
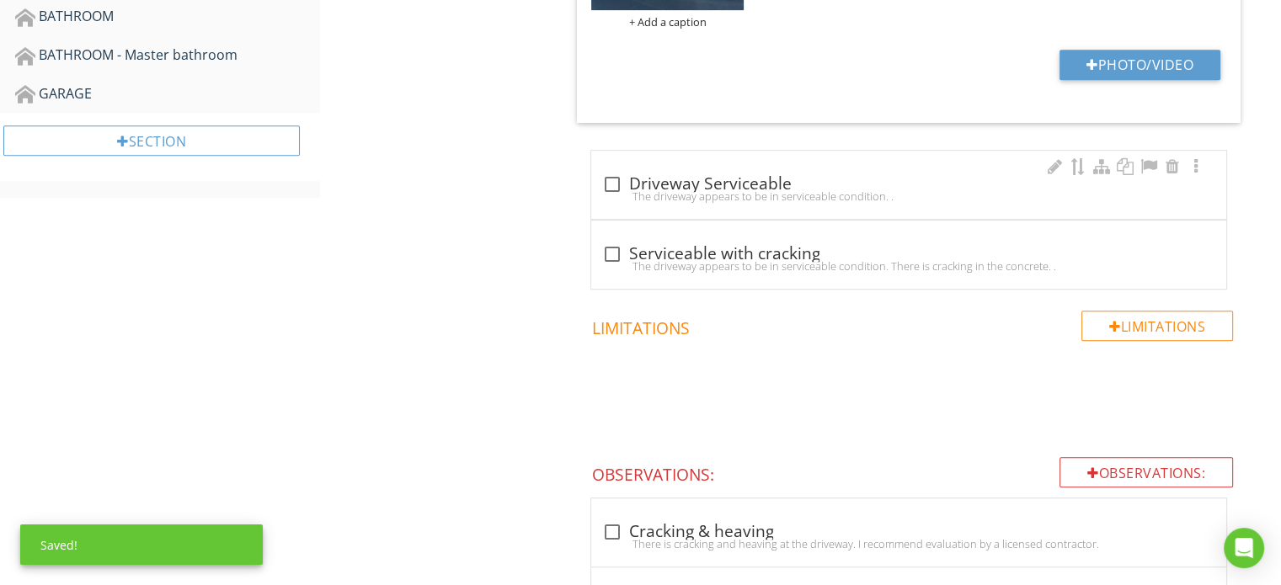
scroll to position [1010, 0]
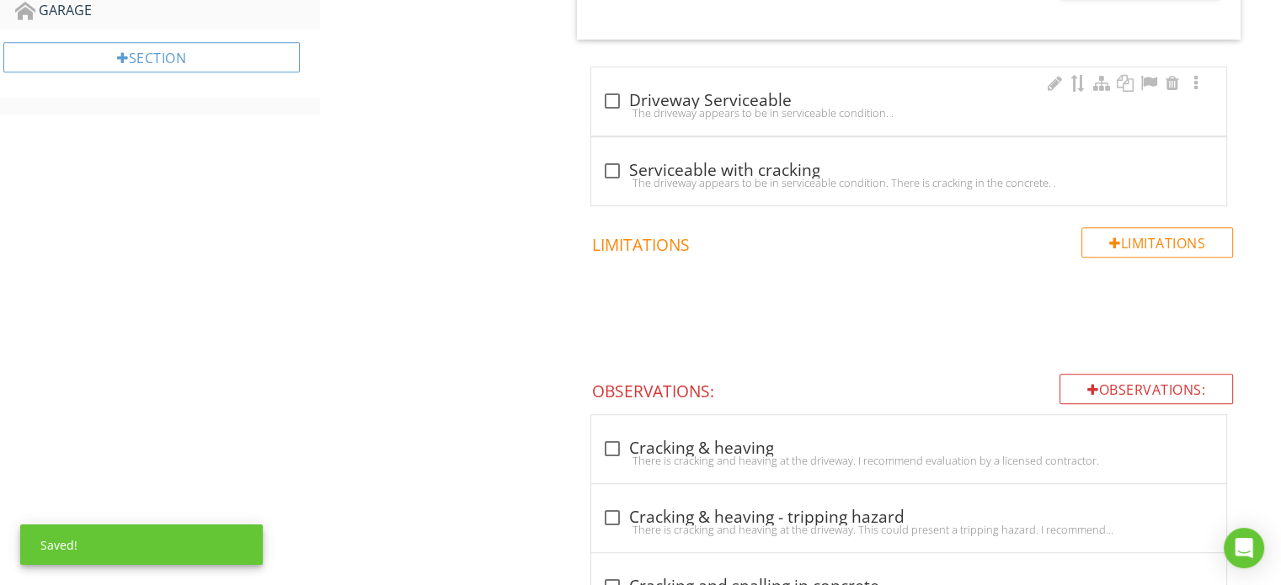
click at [704, 126] on div "check_box_outline_blank Driveway Serviceable The driveway appears to be in serv…" at bounding box center [908, 101] width 635 height 68
checkbox input "true"
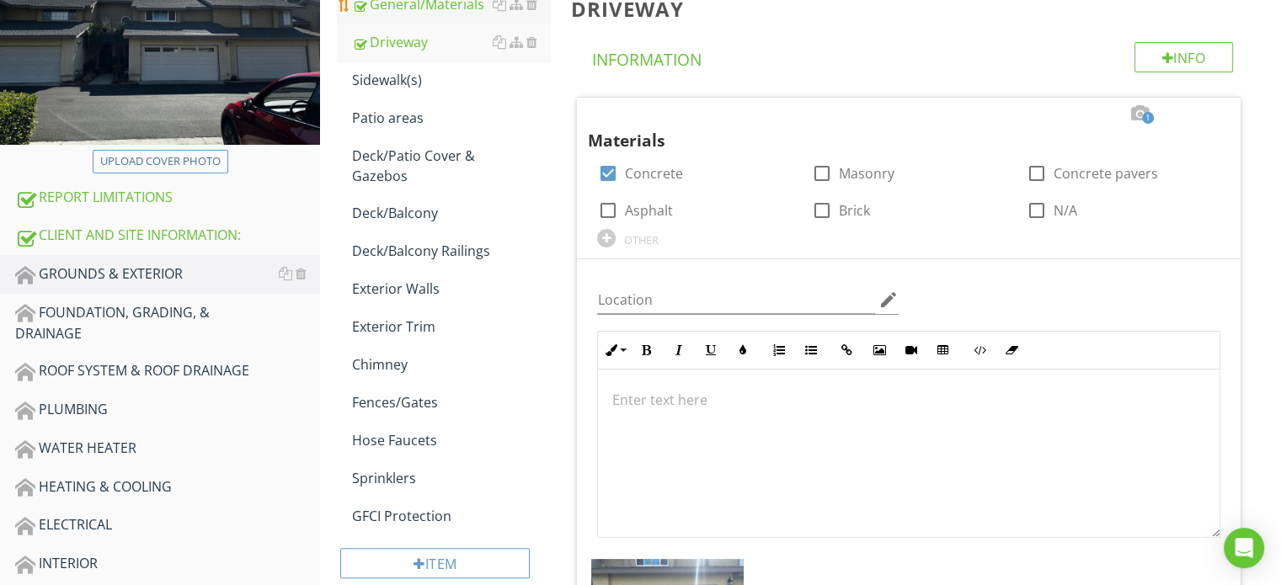
scroll to position [168, 0]
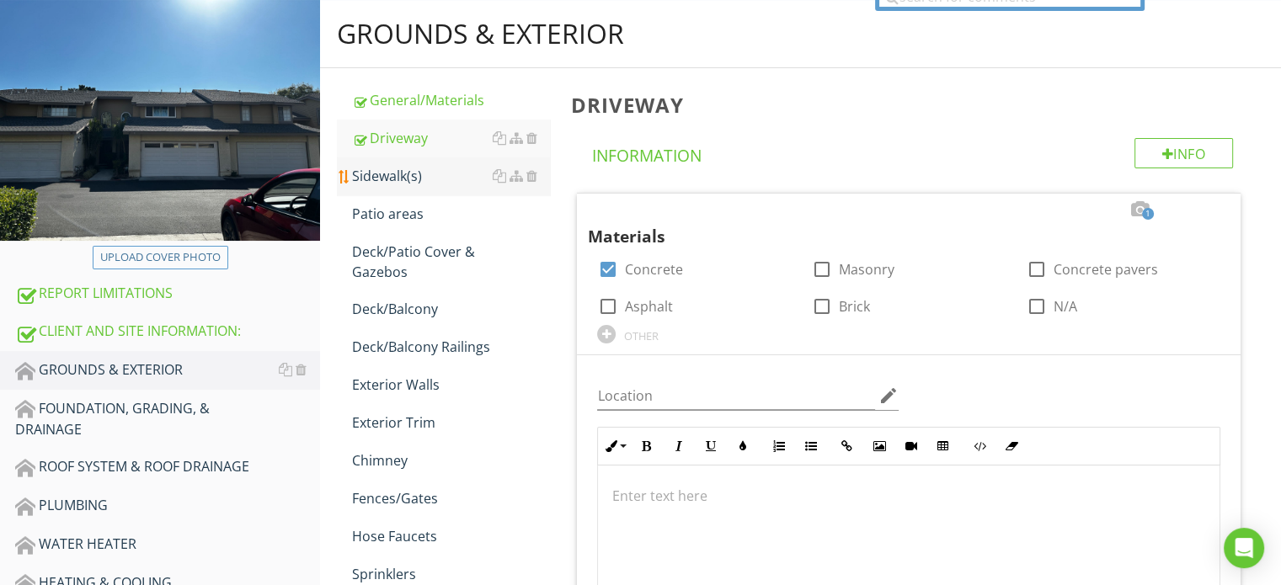
click at [417, 173] on div "Sidewalk(s)" at bounding box center [451, 176] width 198 height 20
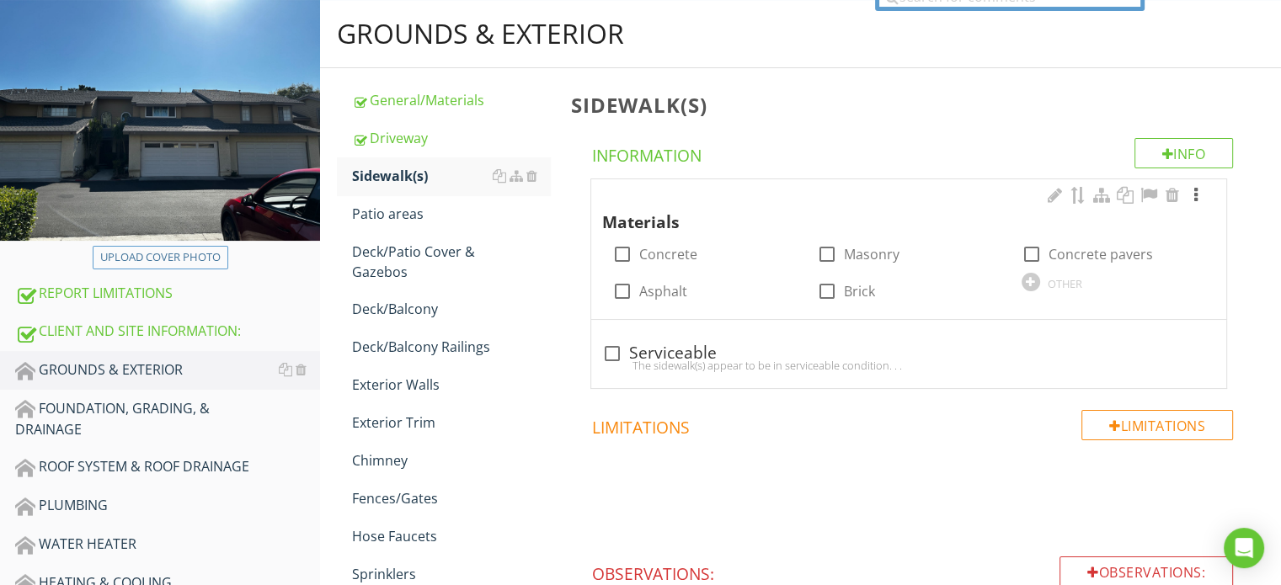
click at [1195, 200] on div at bounding box center [1195, 195] width 20 height 17
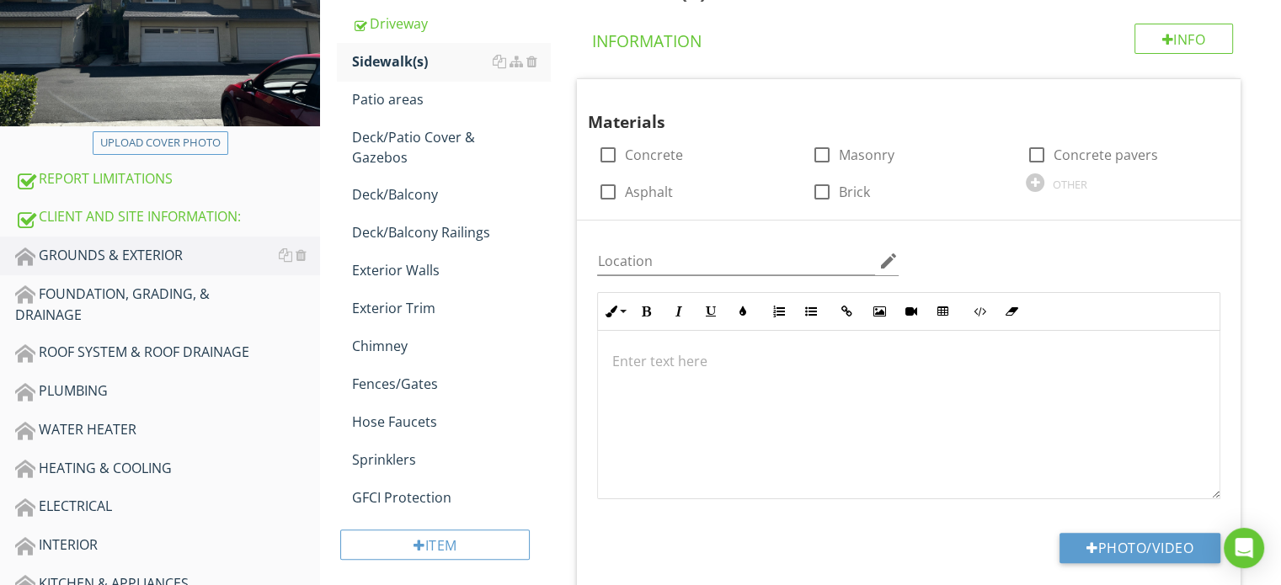
scroll to position [674, 0]
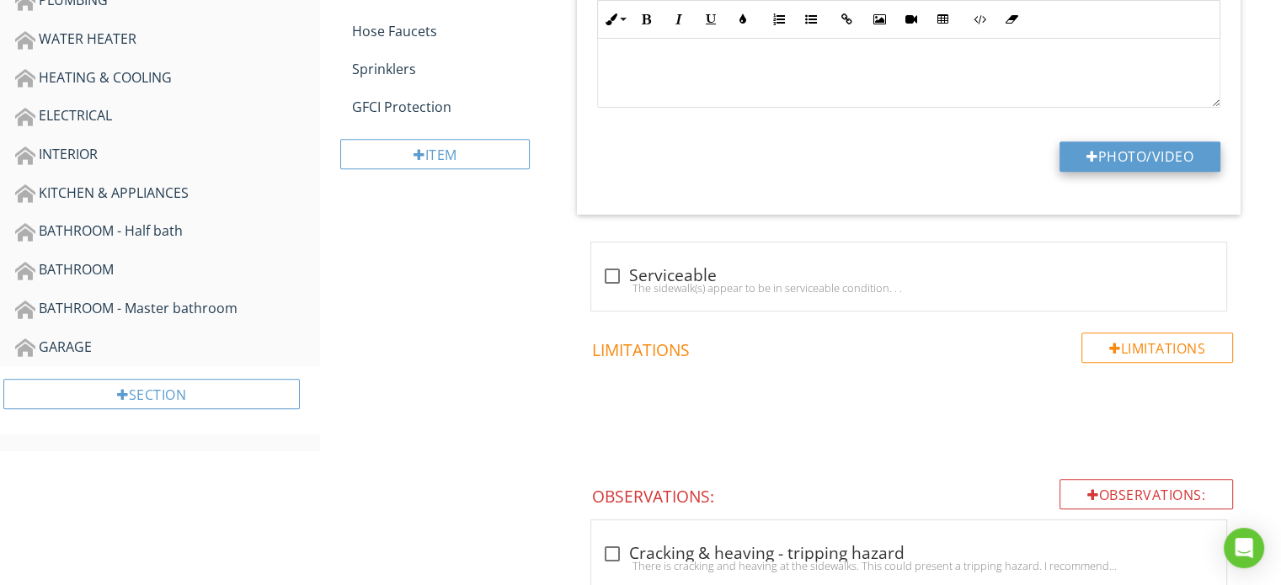
click at [1092, 160] on div at bounding box center [1092, 156] width 12 height 13
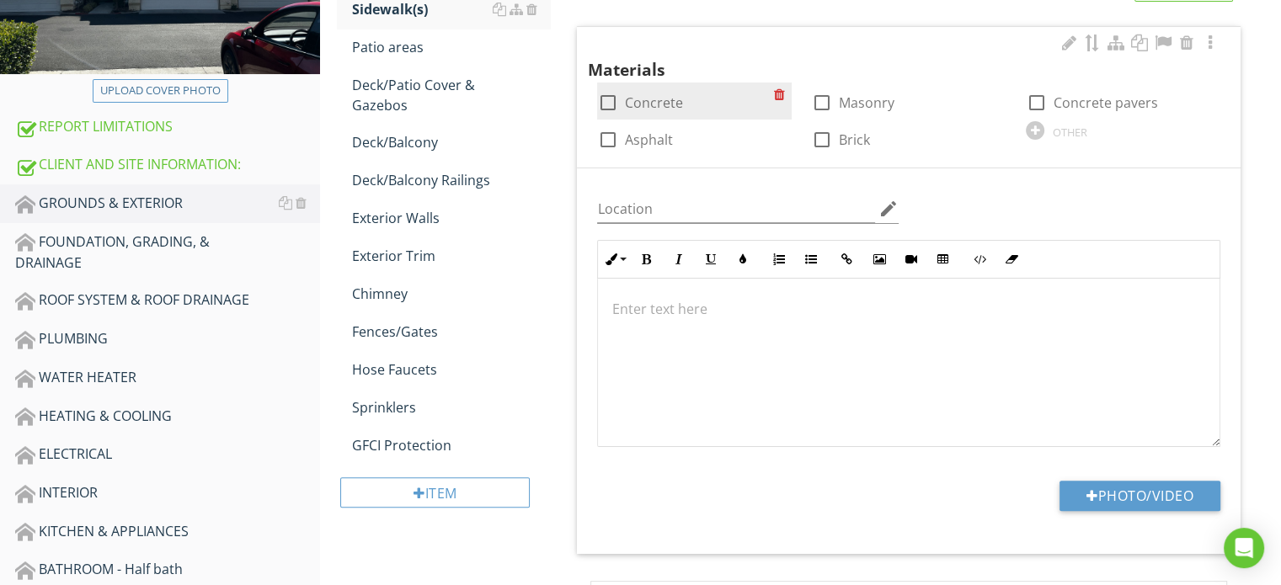
scroll to position [168, 0]
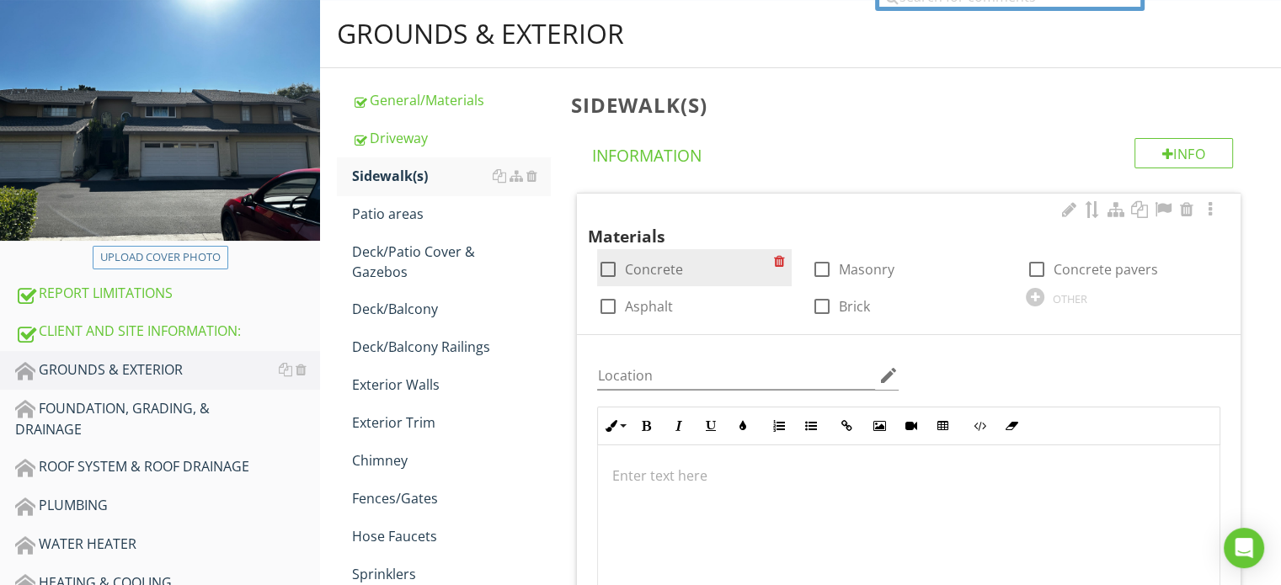
click at [649, 273] on label "Concrete" at bounding box center [653, 269] width 58 height 17
click at [628, 267] on label "Concrete" at bounding box center [653, 269] width 58 height 17
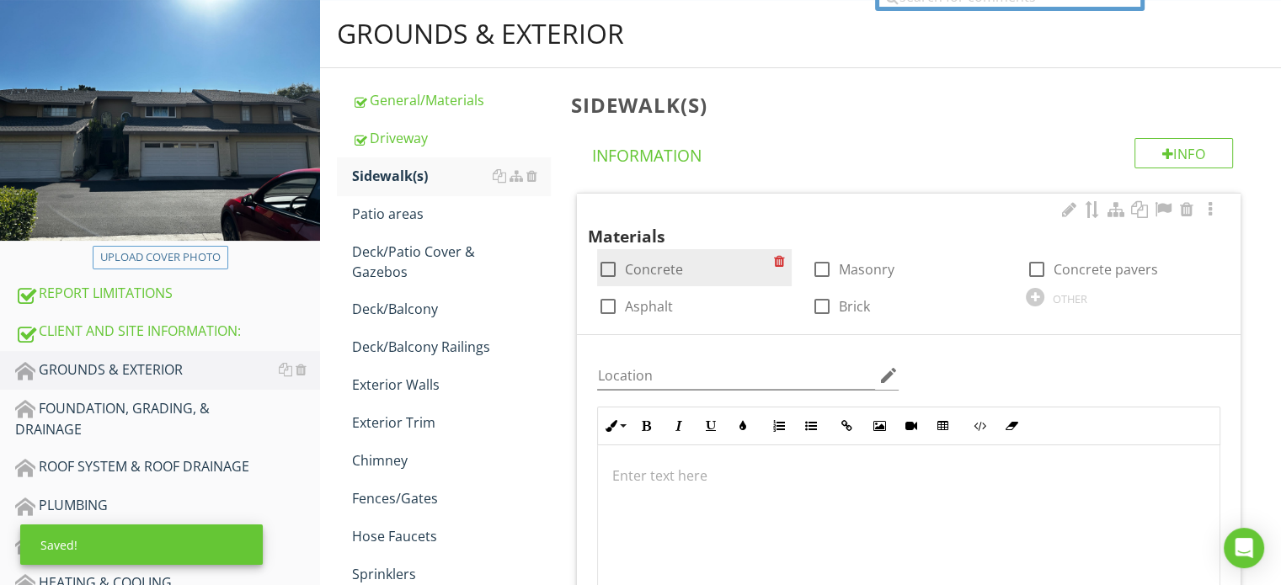
click at [599, 269] on div at bounding box center [607, 269] width 29 height 29
checkbox input "true"
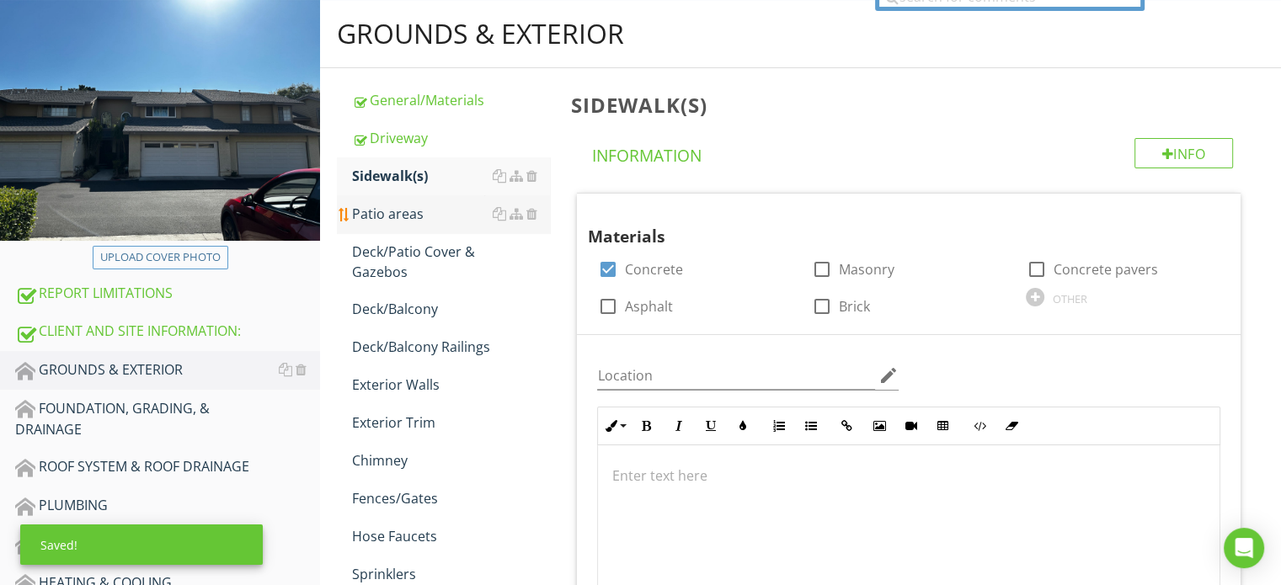
click at [426, 216] on div "Patio areas" at bounding box center [451, 214] width 198 height 20
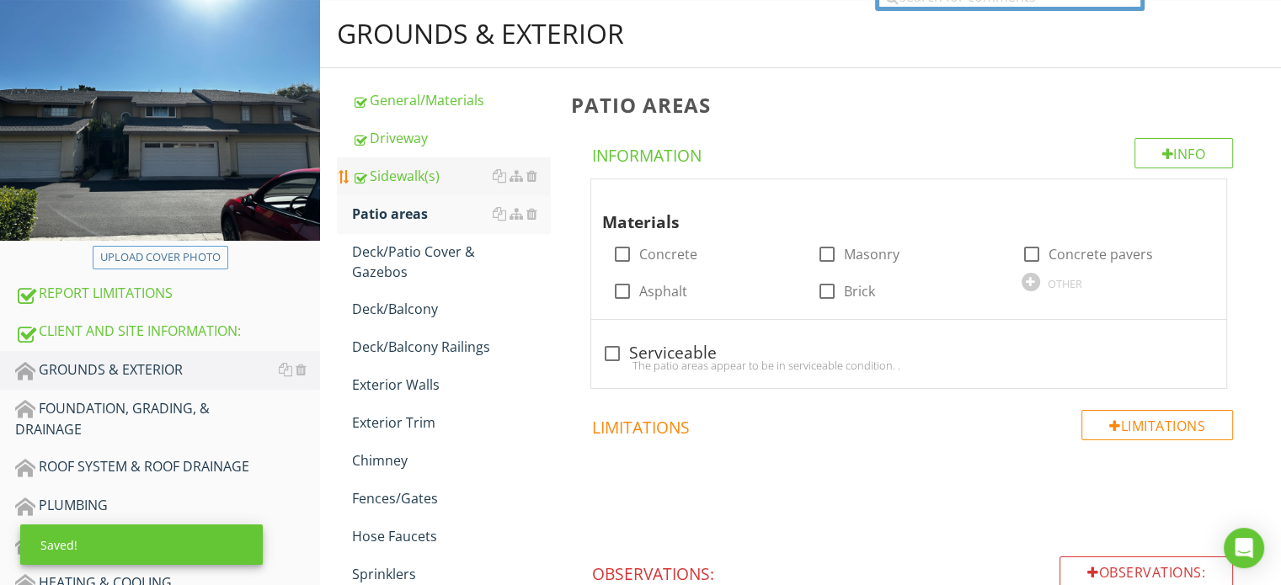
click at [441, 170] on div "Sidewalk(s)" at bounding box center [451, 176] width 198 height 20
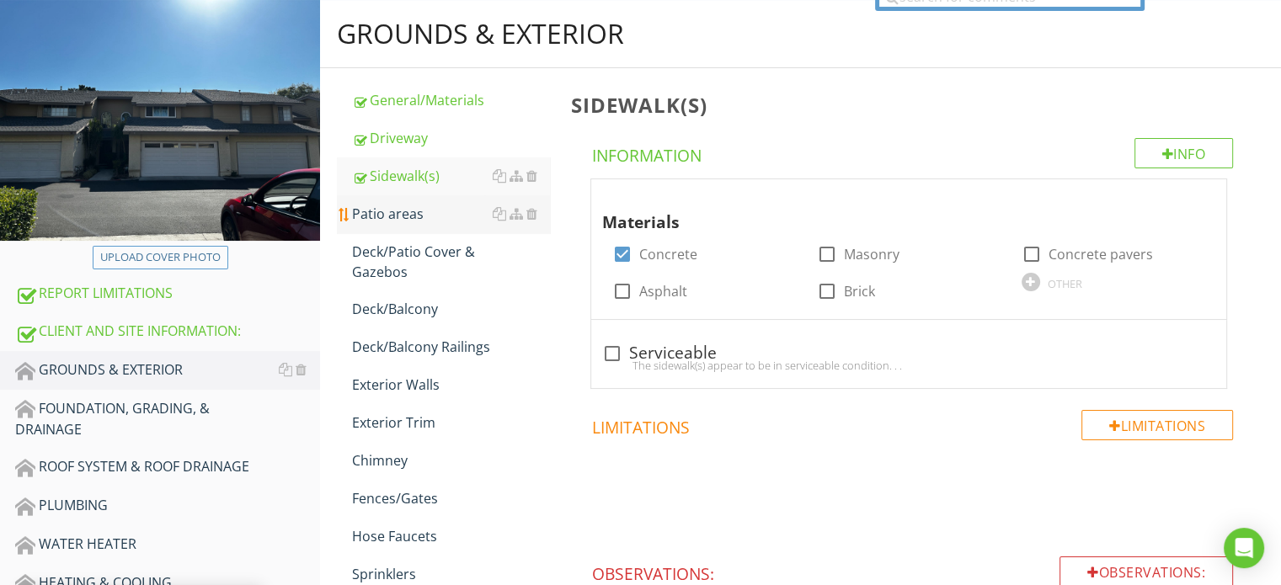
click at [426, 214] on div "Patio areas" at bounding box center [451, 214] width 198 height 20
click at [1185, 191] on div at bounding box center [1195, 195] width 20 height 17
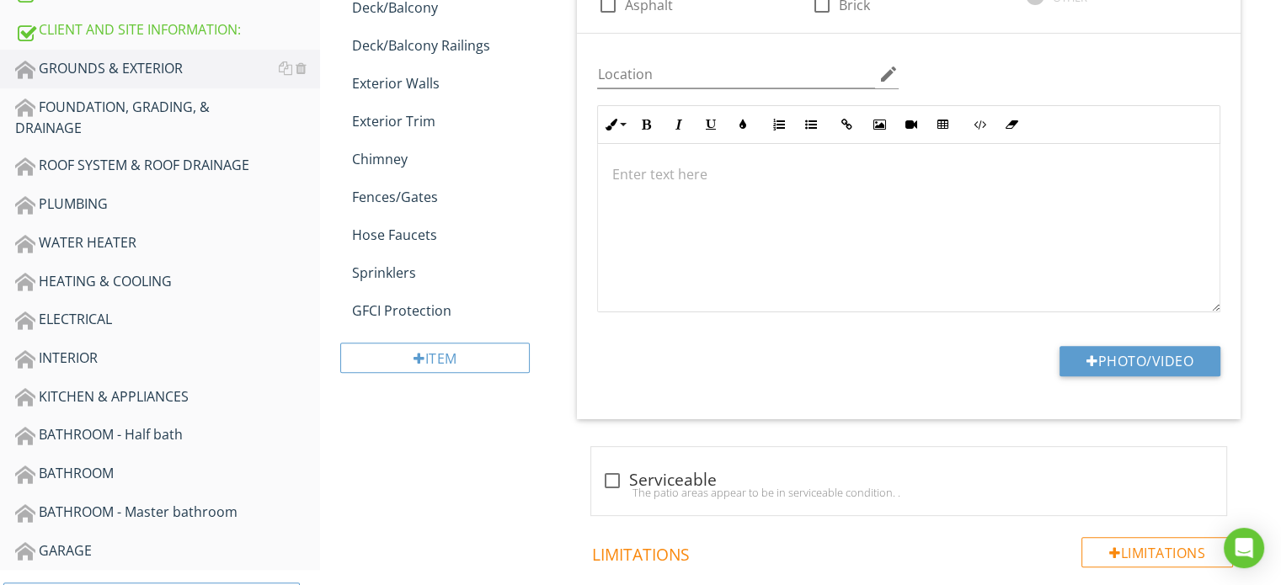
scroll to position [589, 0]
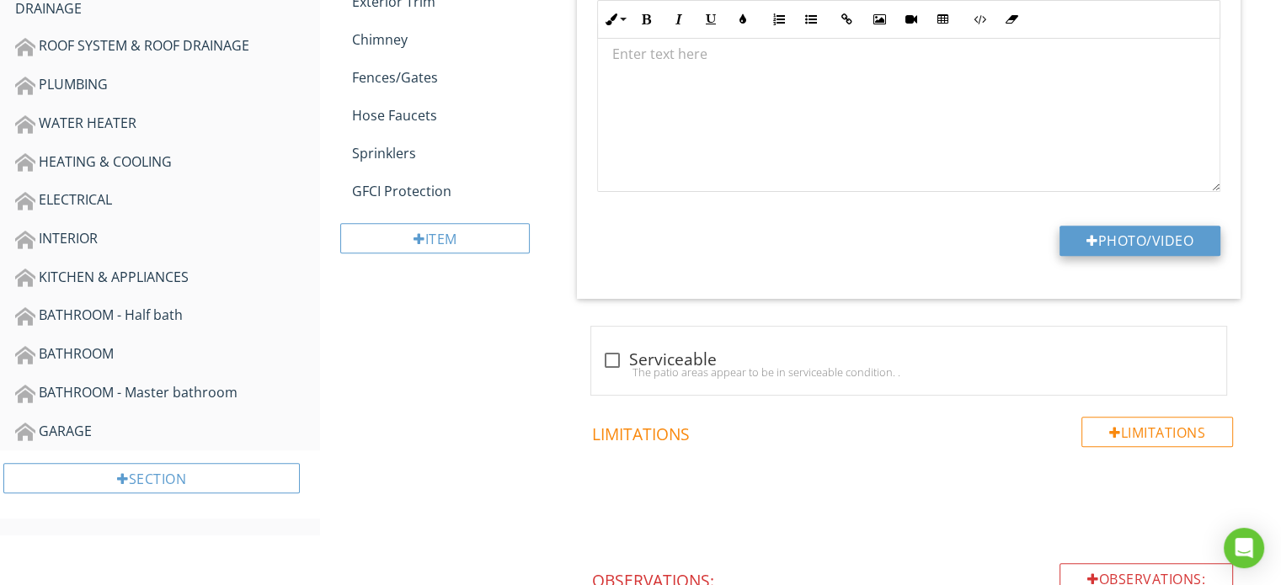
click at [1103, 252] on button "Photo/Video" at bounding box center [1139, 241] width 161 height 30
type input "C:\fakepath\IMG_4176.JPG"
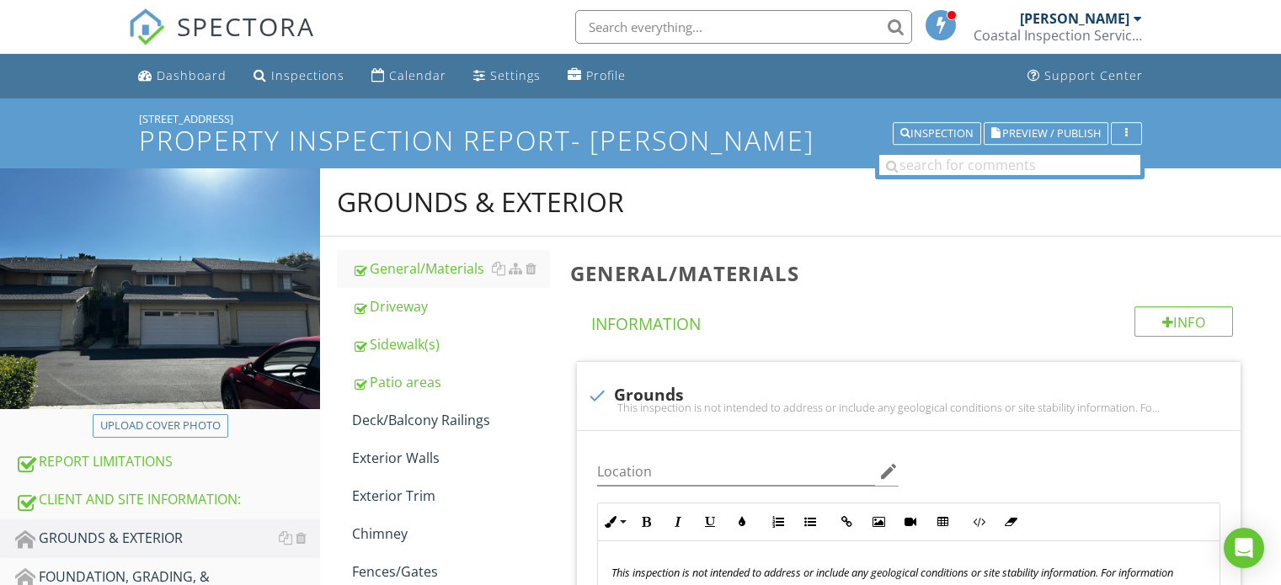
scroll to position [337, 0]
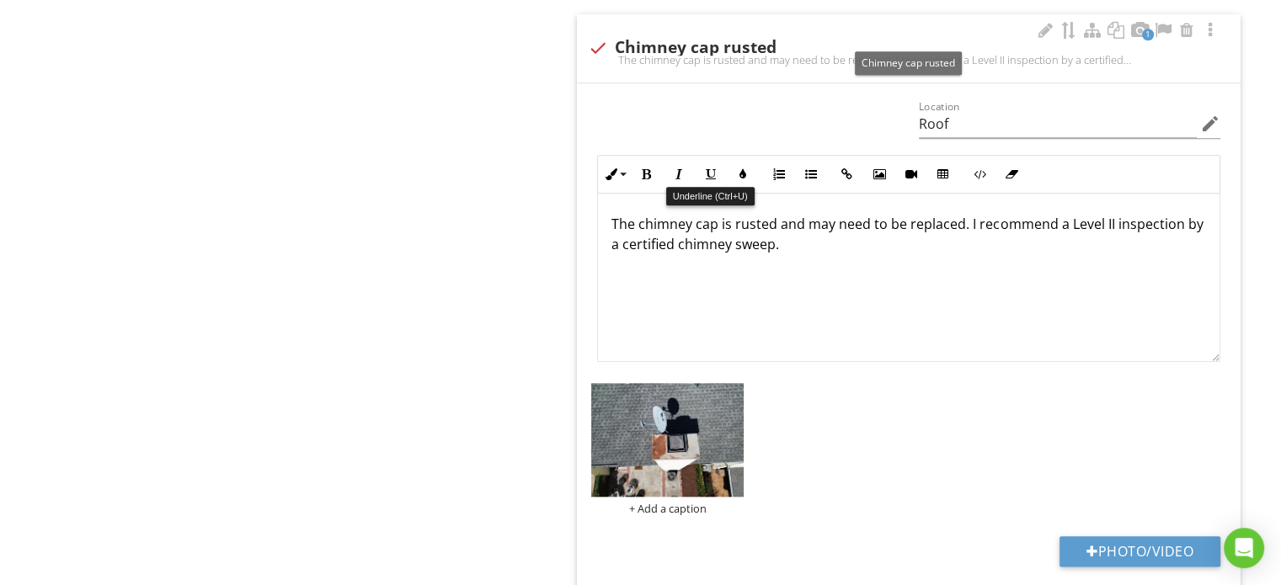
scroll to position [1356, 0]
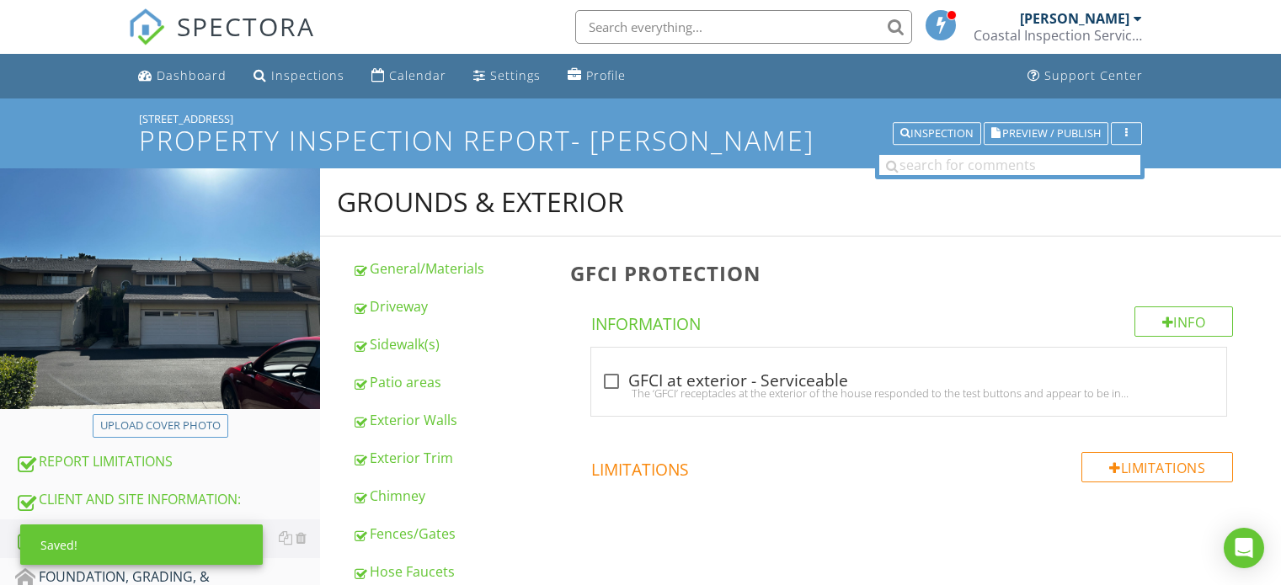
scroll to position [503, 0]
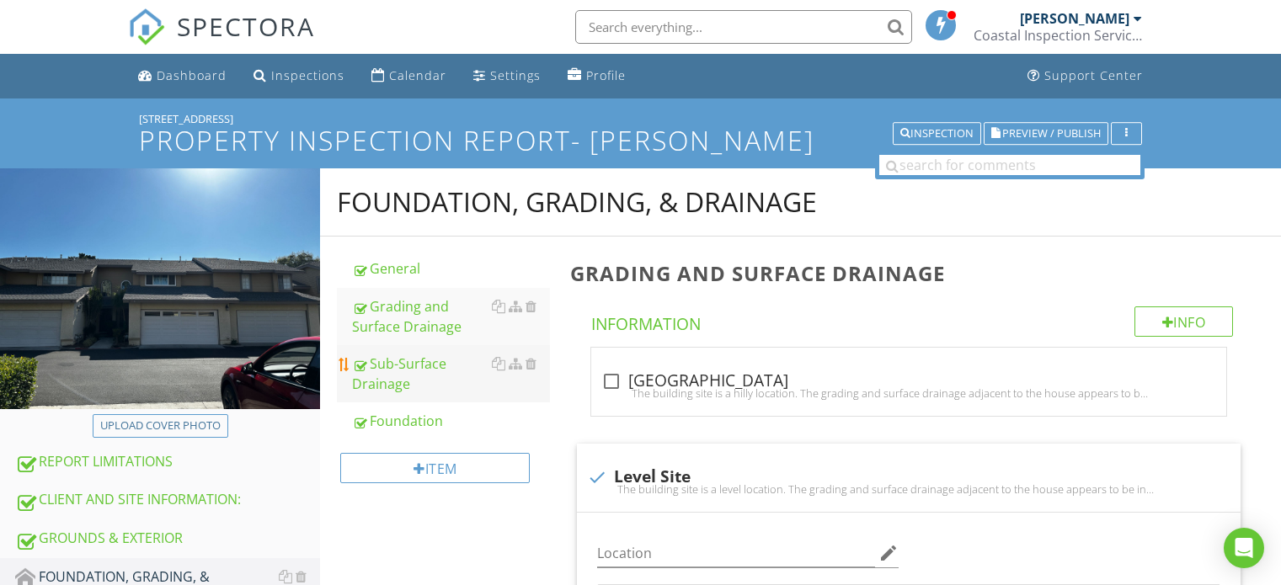
scroll to position [84, 0]
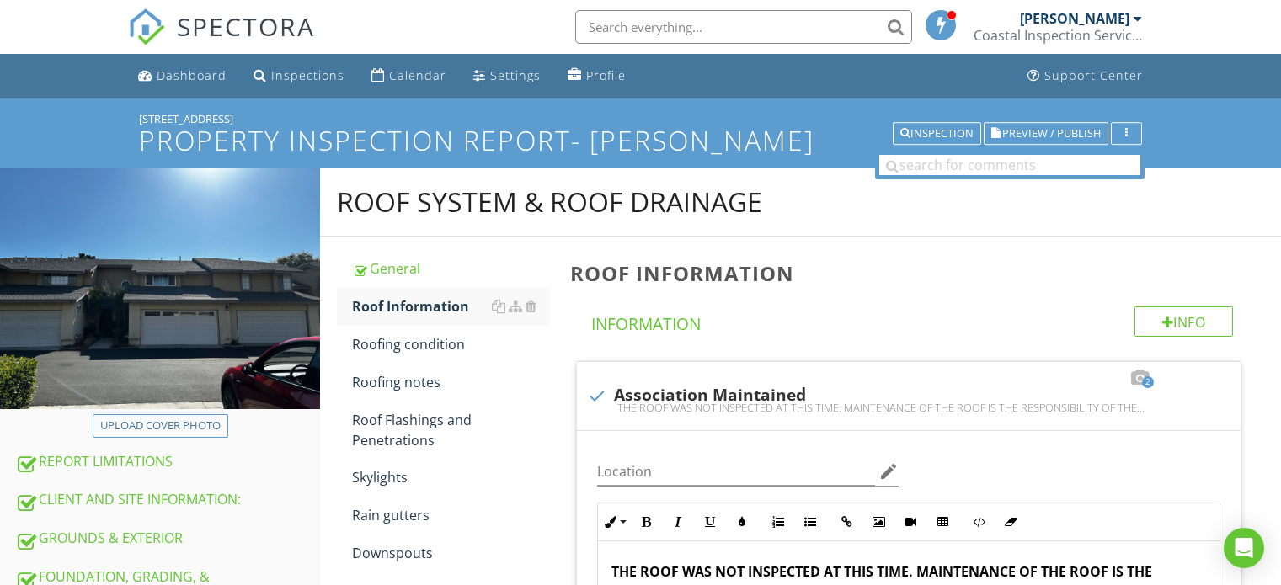
scroll to position [421, 0]
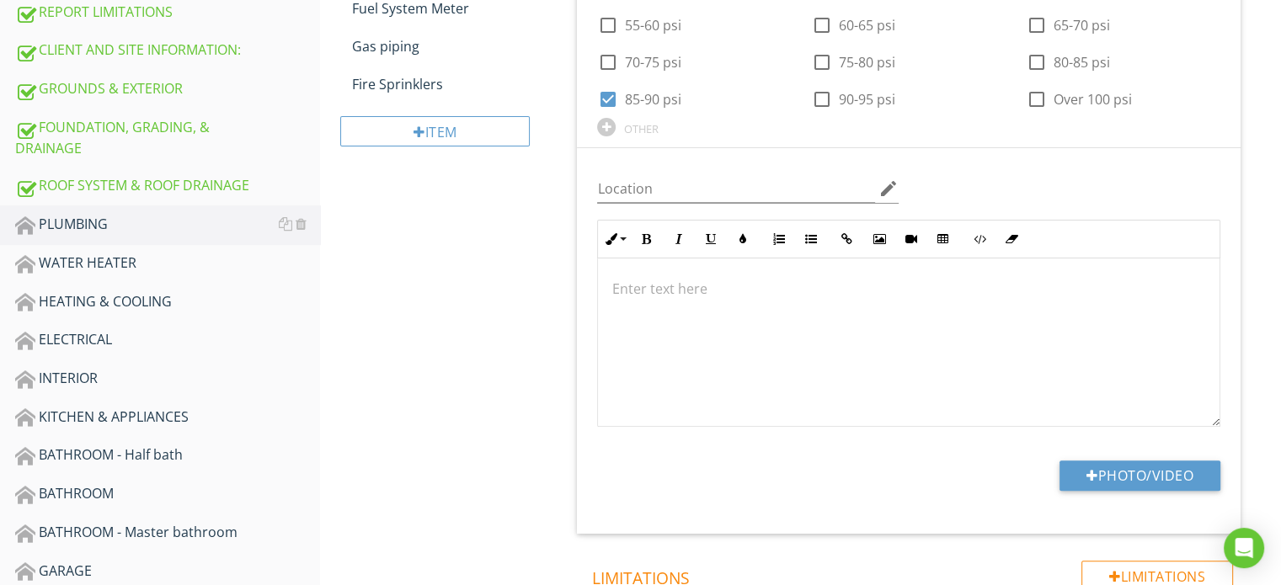
scroll to position [450, 0]
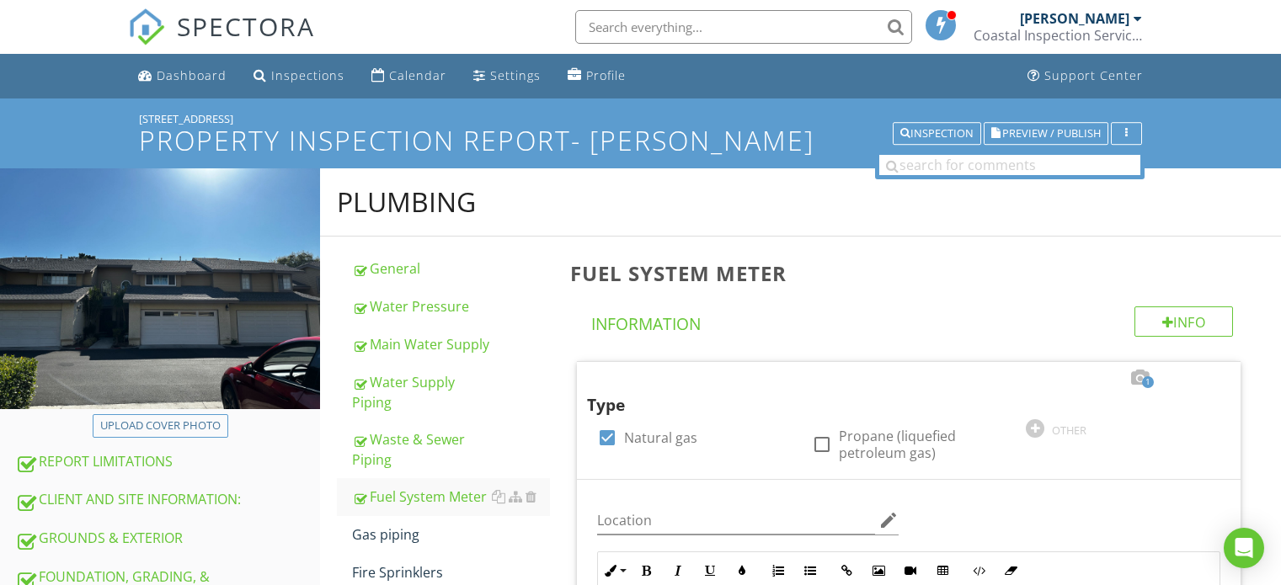
scroll to position [295, 0]
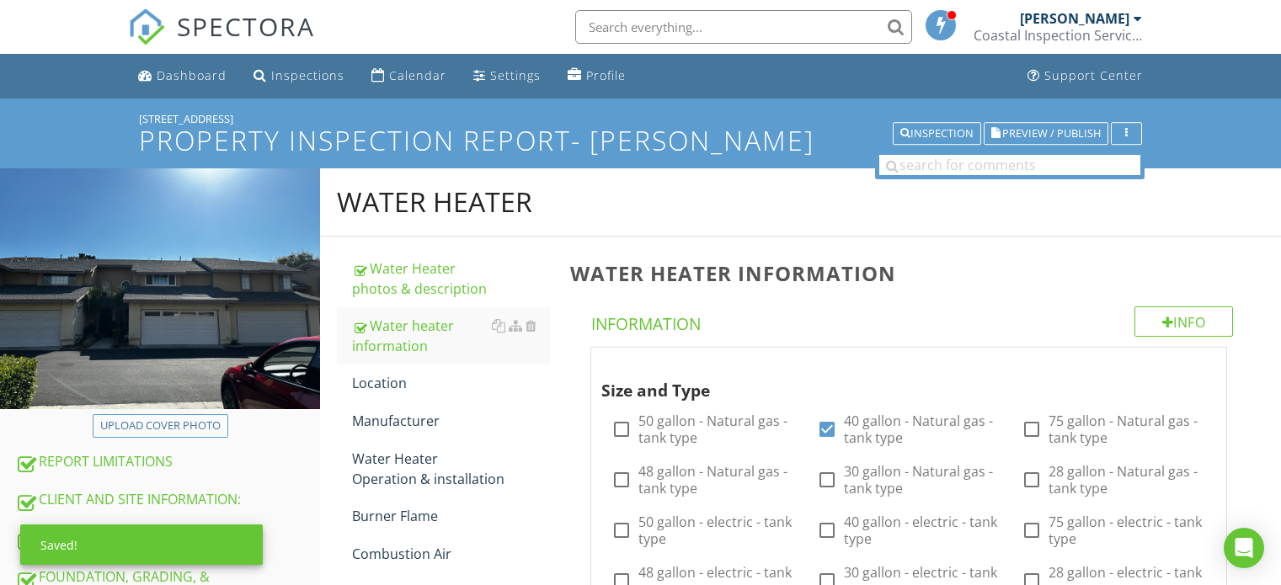
scroll to position [831, 0]
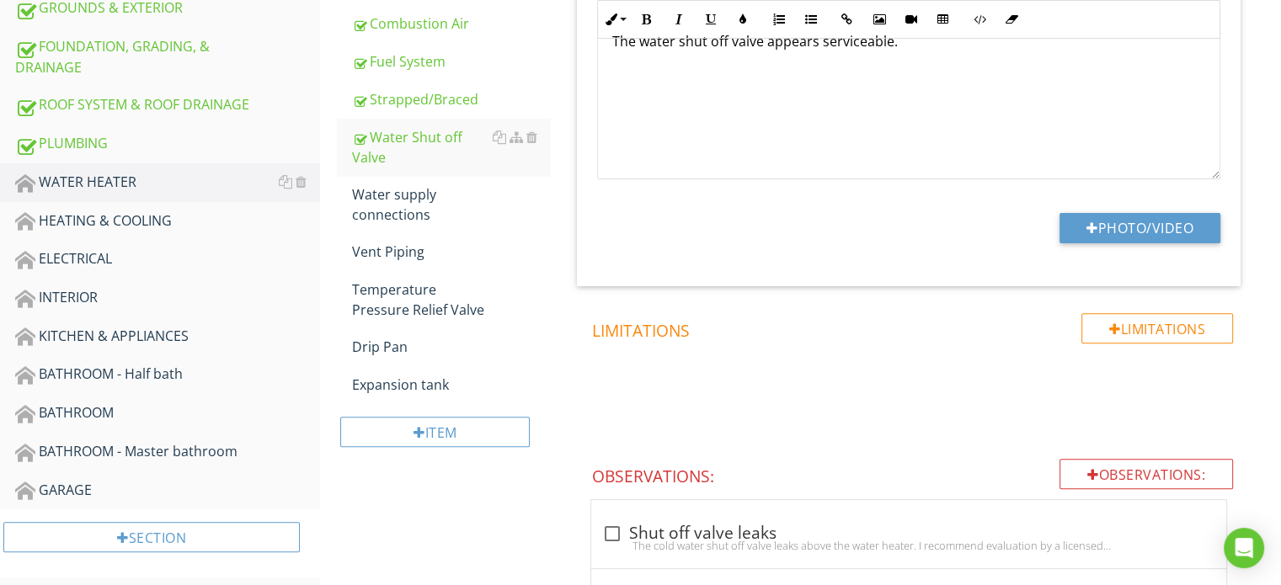
scroll to position [530, 0]
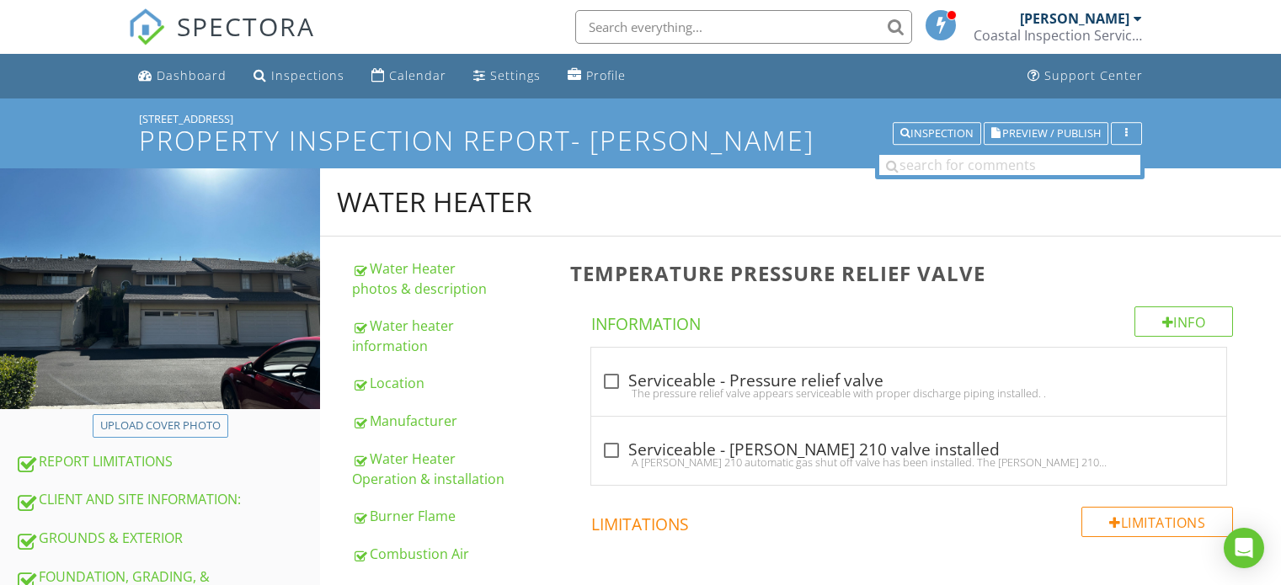
scroll to position [1121, 0]
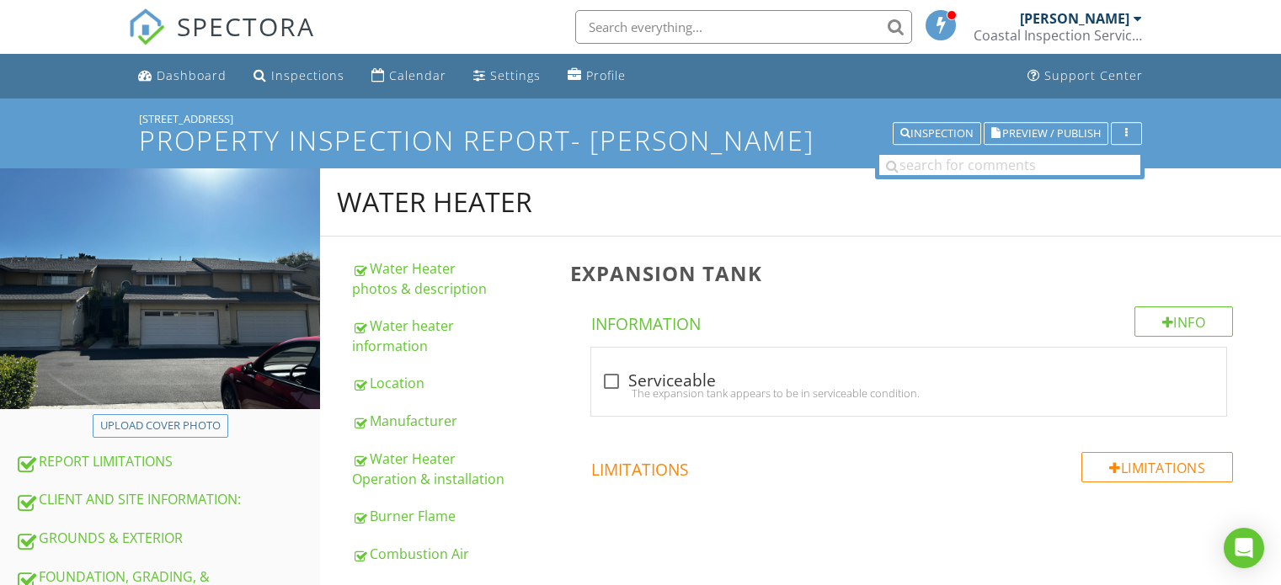
scroll to position [535, 0]
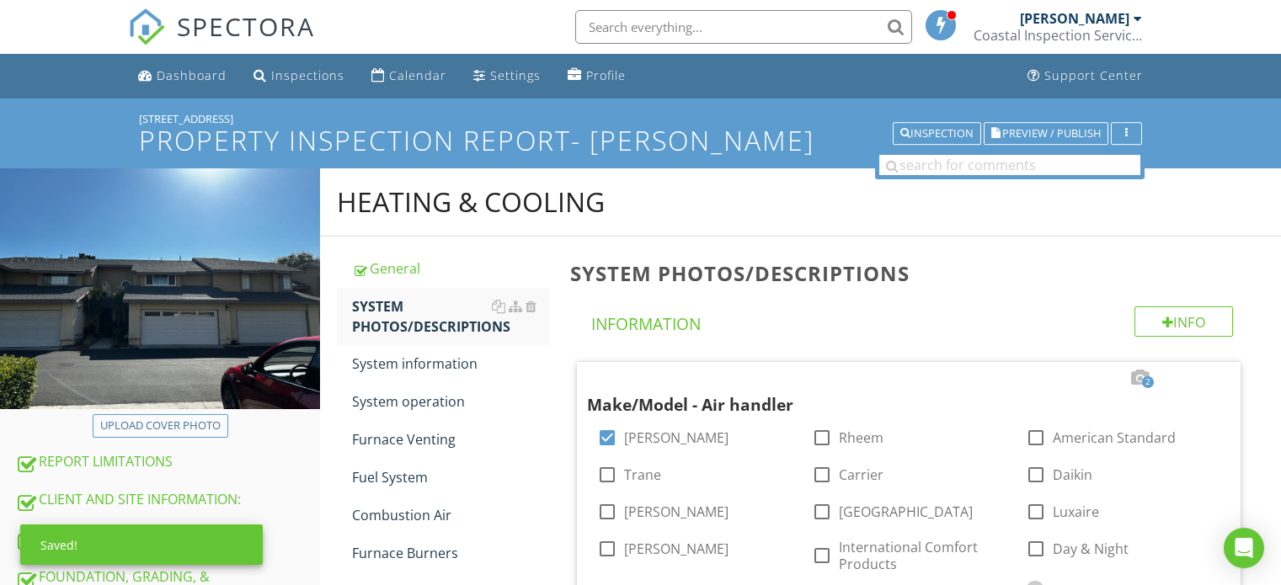
scroll to position [1123, 0]
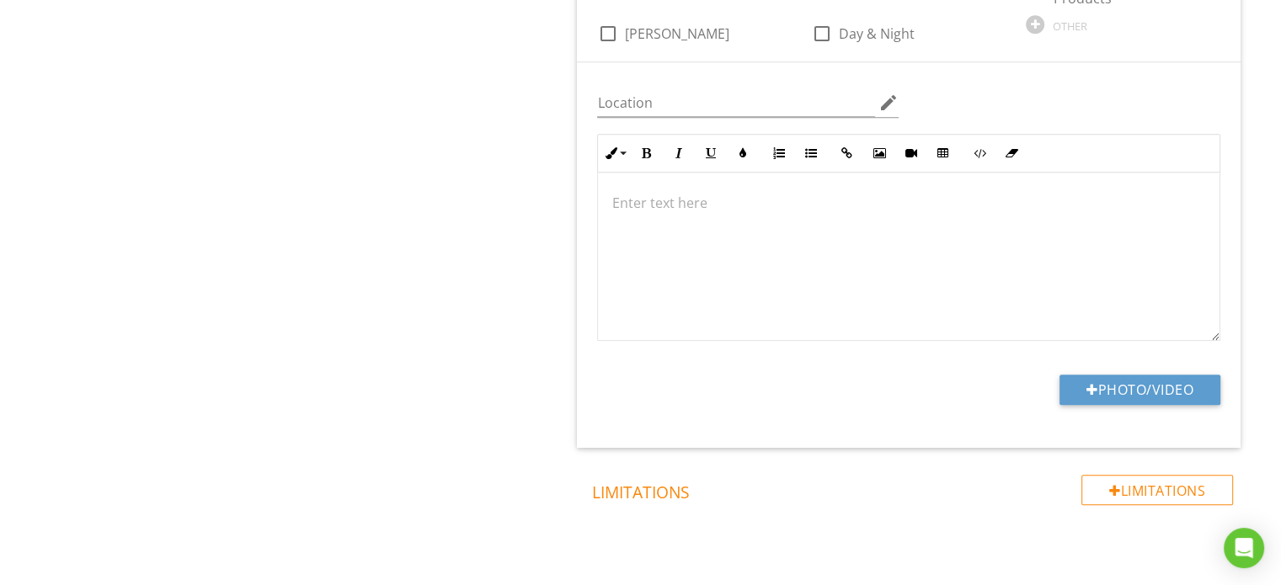
scroll to position [1460, 0]
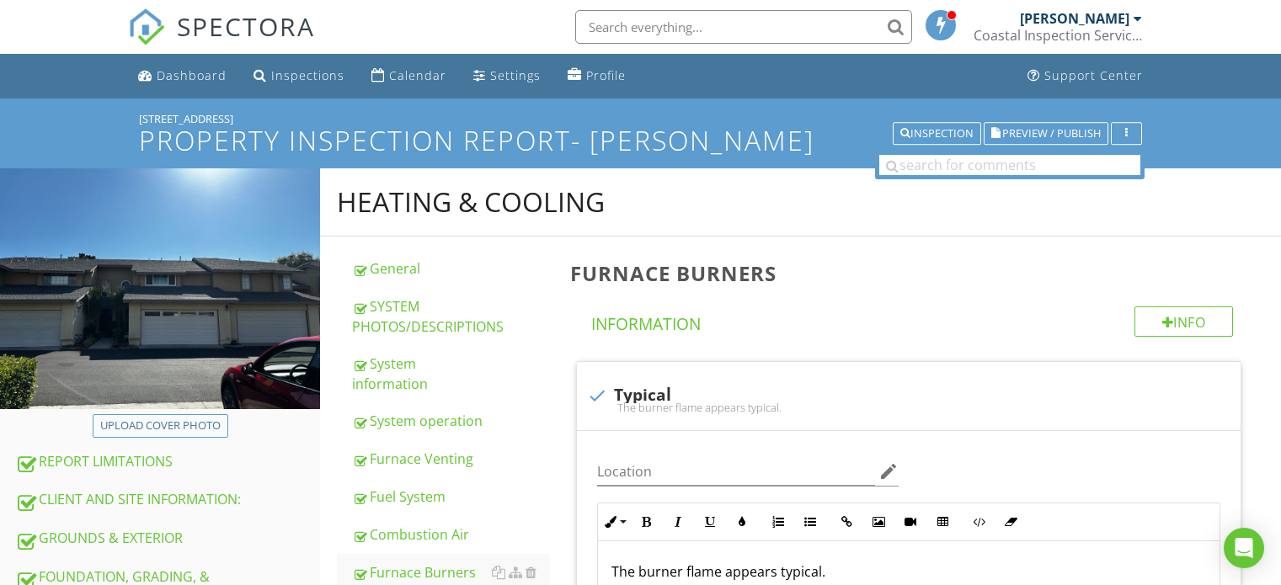
scroll to position [247, 0]
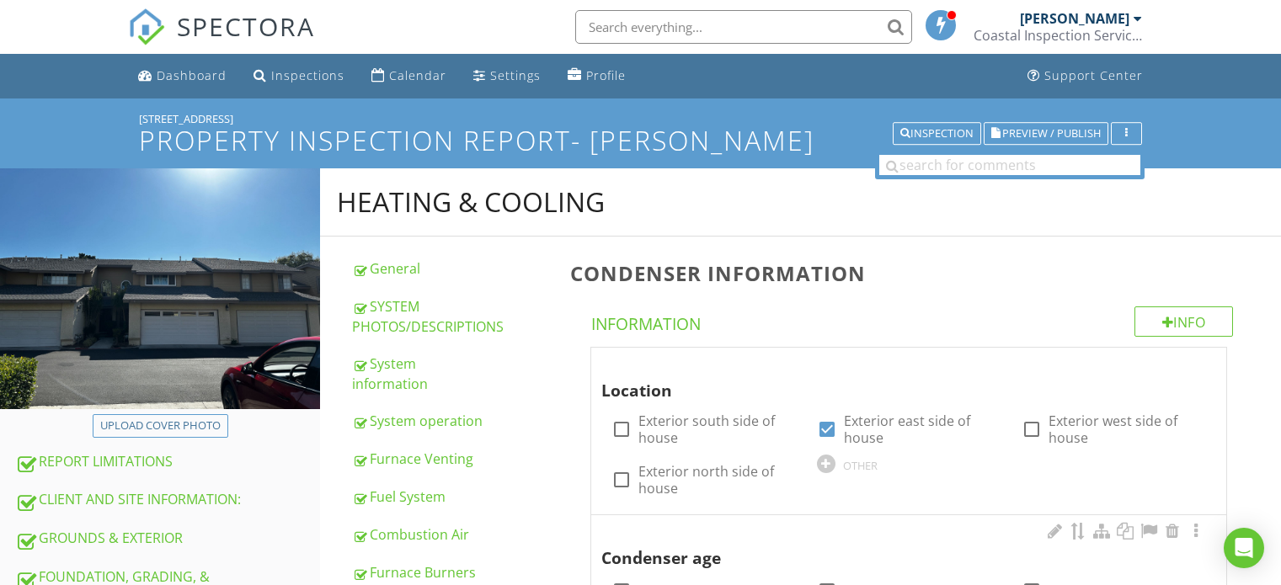
scroll to position [535, 0]
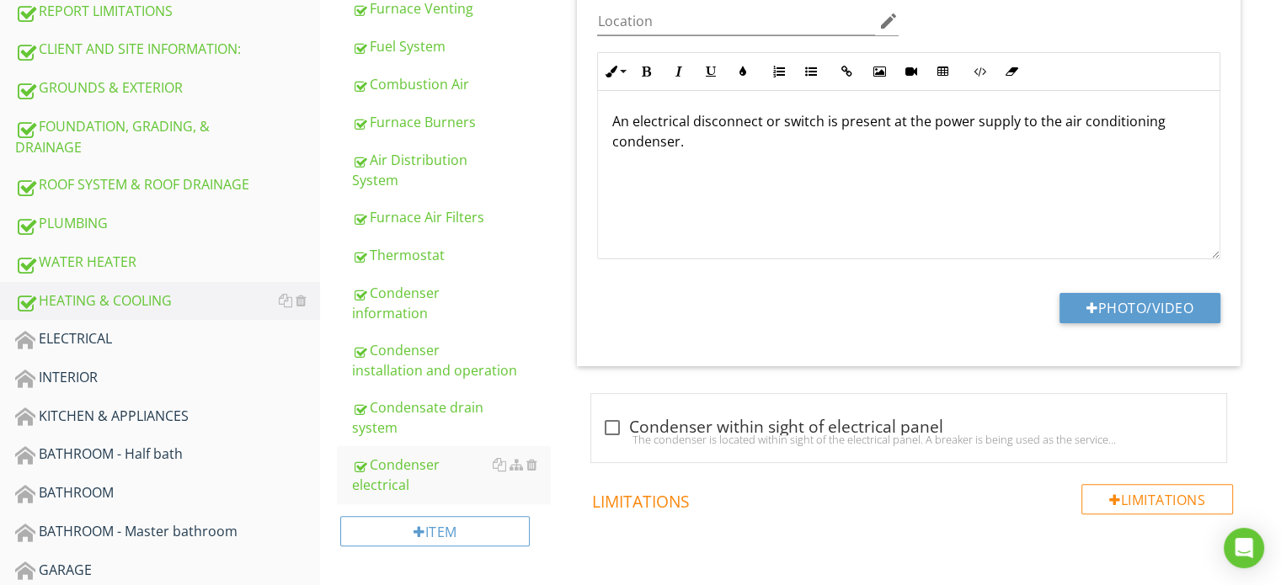
scroll to position [450, 0]
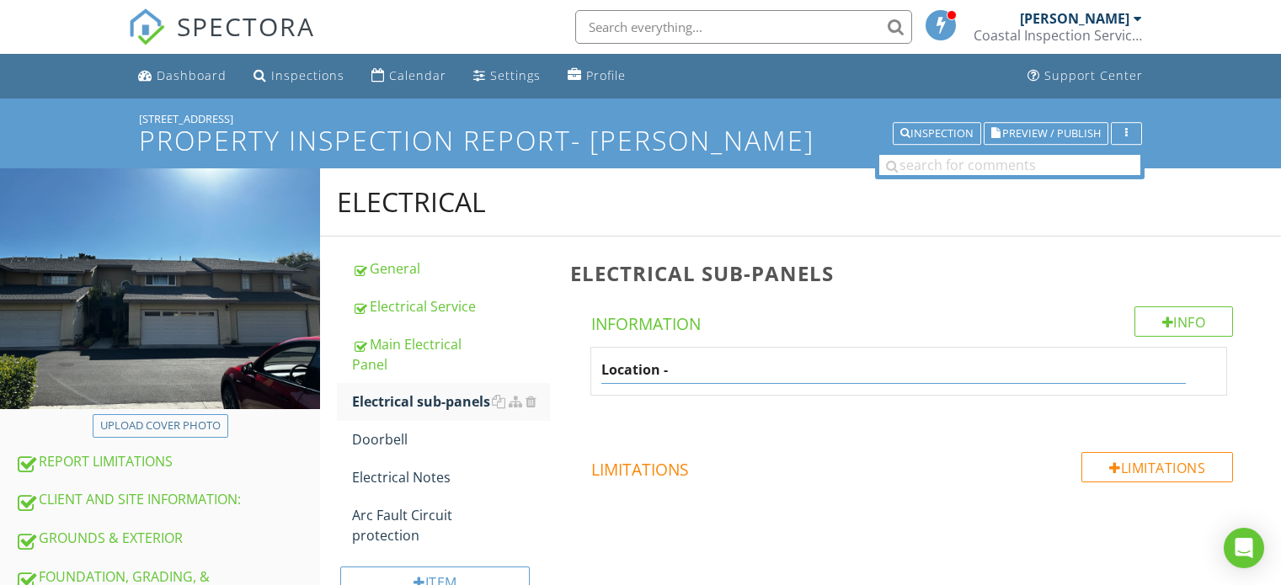
scroll to position [198, 0]
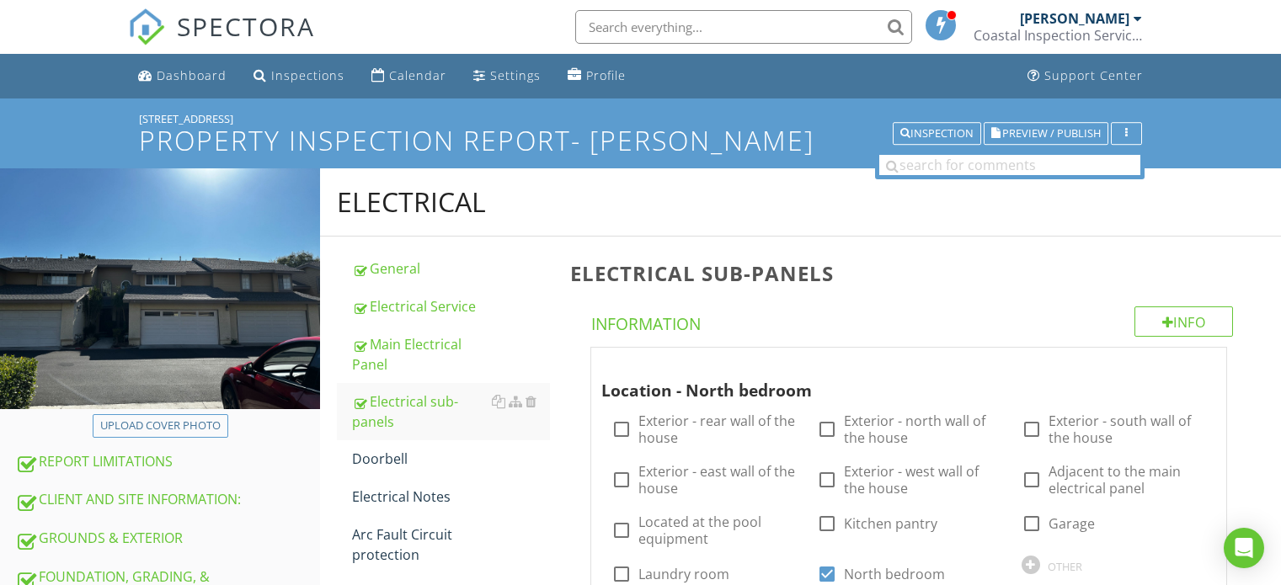
scroll to position [787, 0]
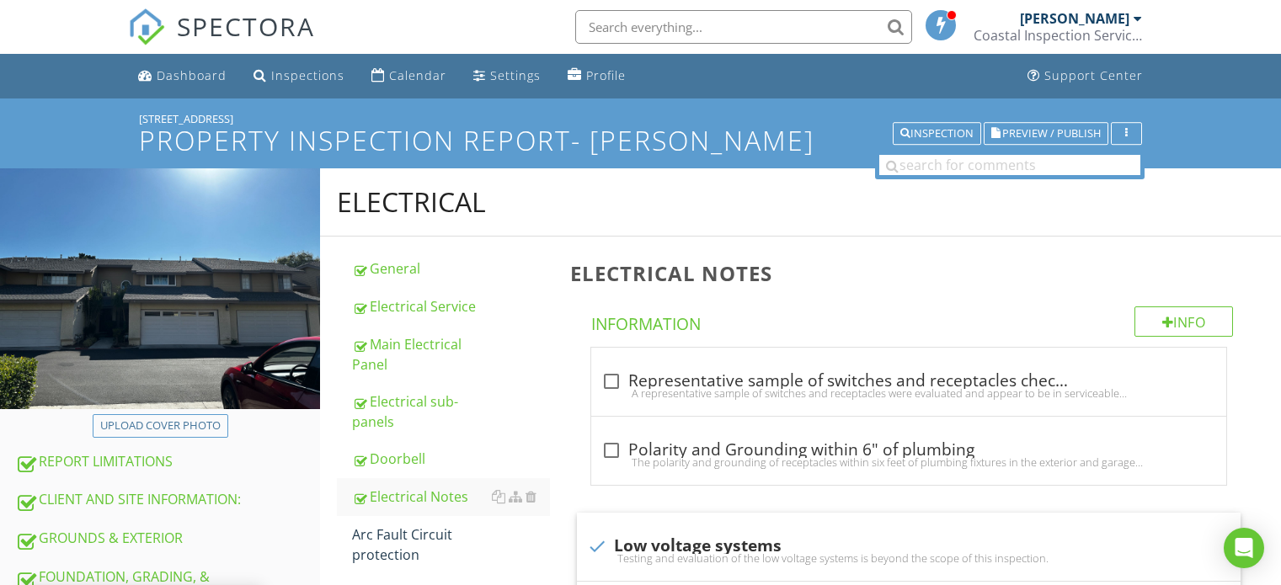
scroll to position [85, 0]
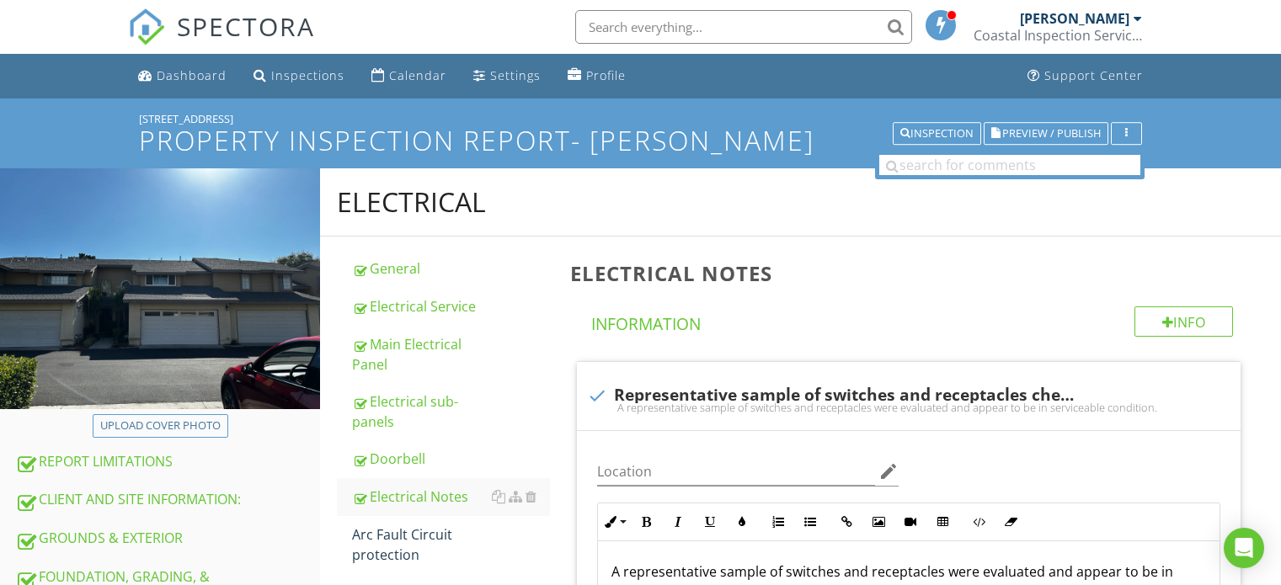
scroll to position [1601, 0]
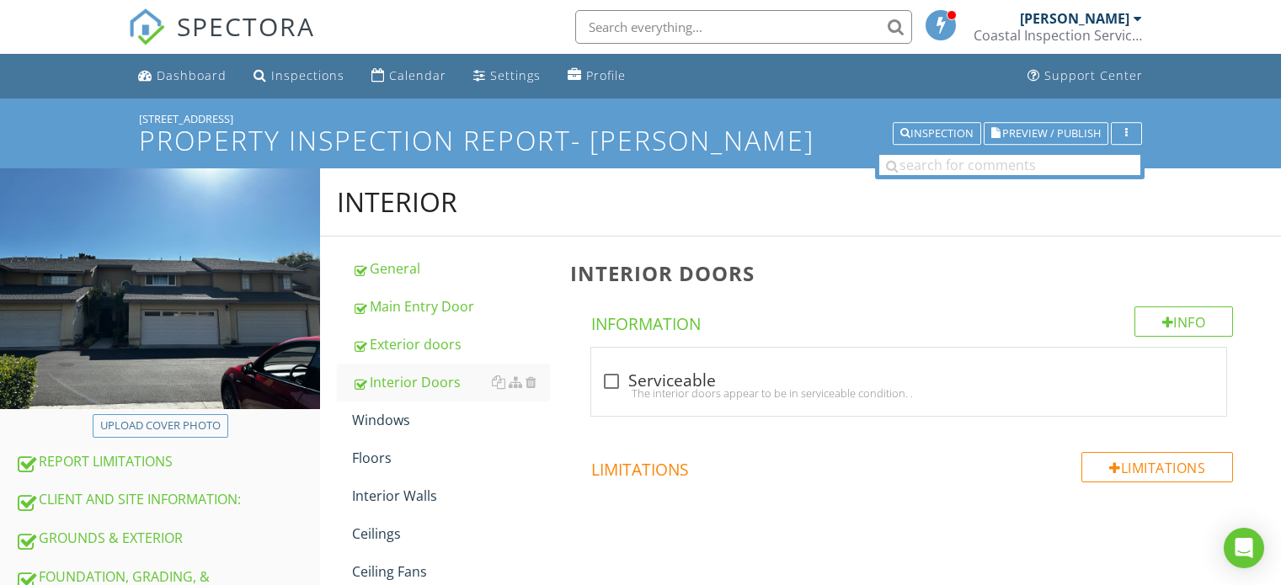
scroll to position [1179, 0]
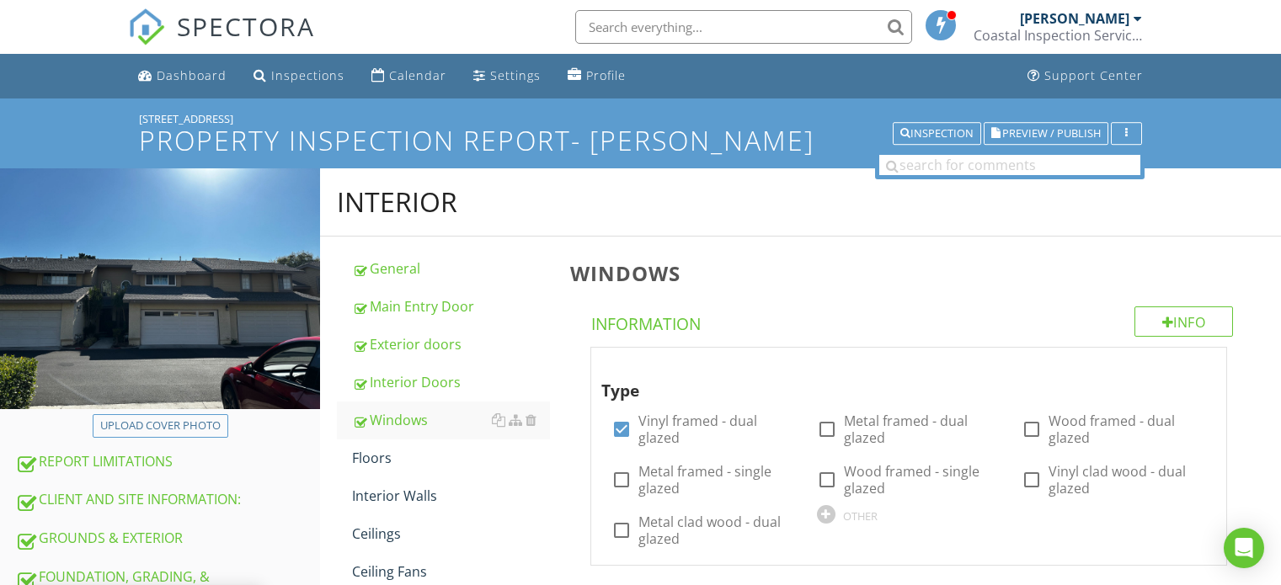
scroll to position [926, 0]
